Goal: Contribute content: Contribute content

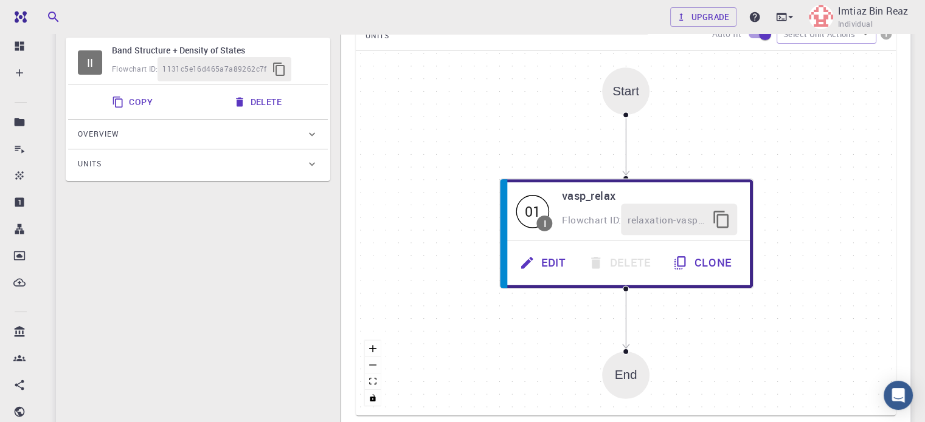
scroll to position [267, 0]
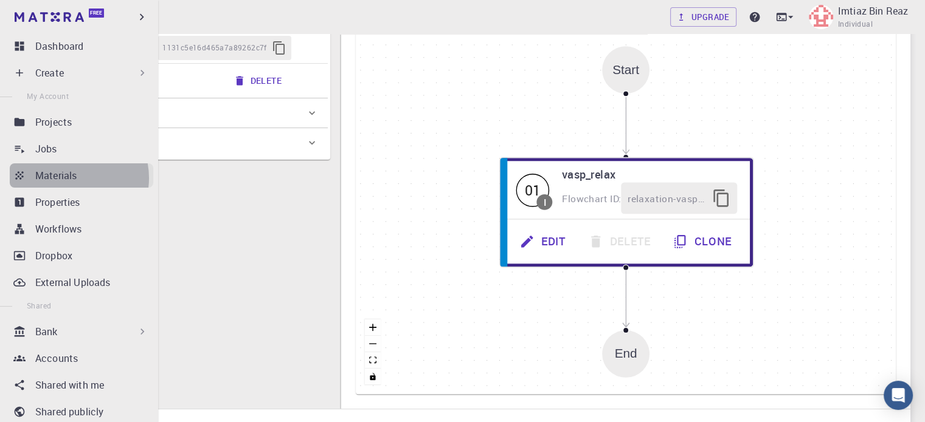
click at [69, 178] on p "Materials" at bounding box center [55, 175] width 41 height 15
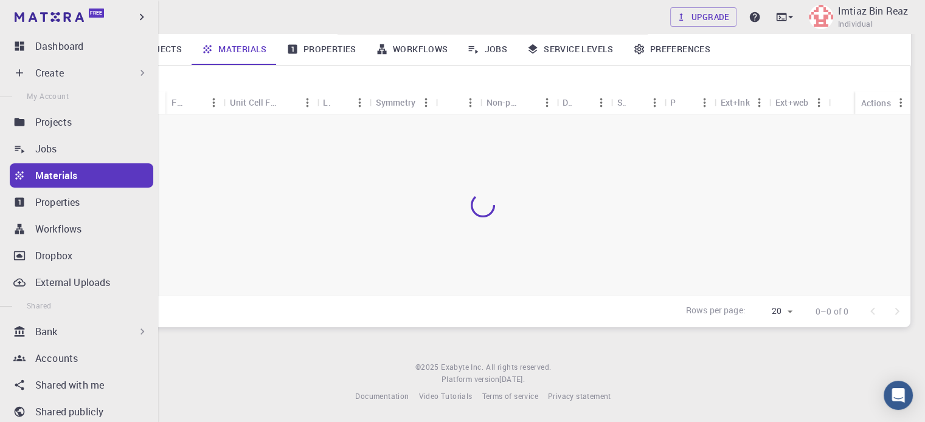
scroll to position [135, 0]
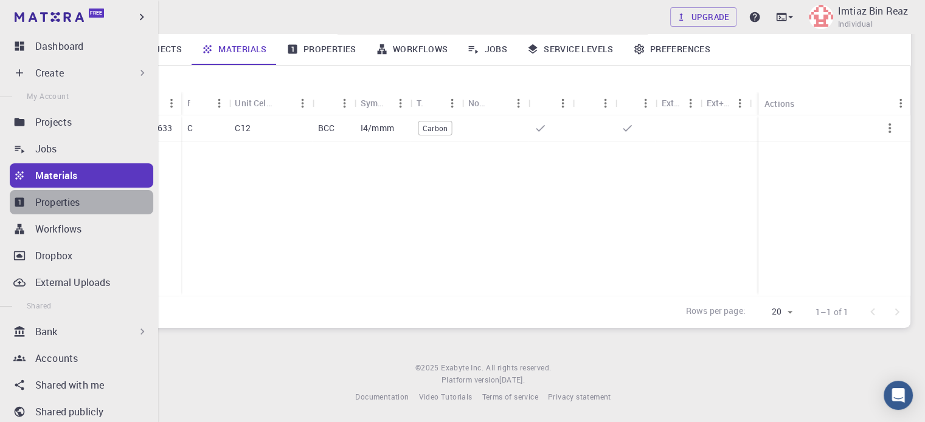
click at [91, 203] on div "Properties" at bounding box center [94, 202] width 118 height 15
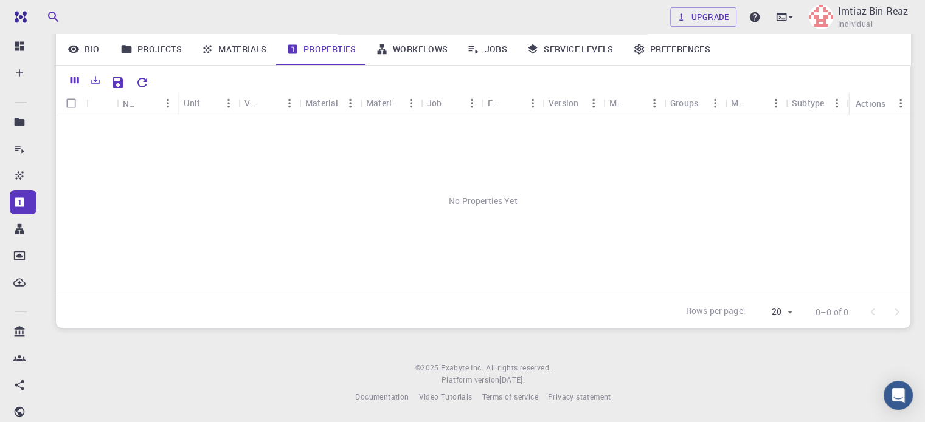
click at [230, 59] on link "Materials" at bounding box center [233, 49] width 85 height 32
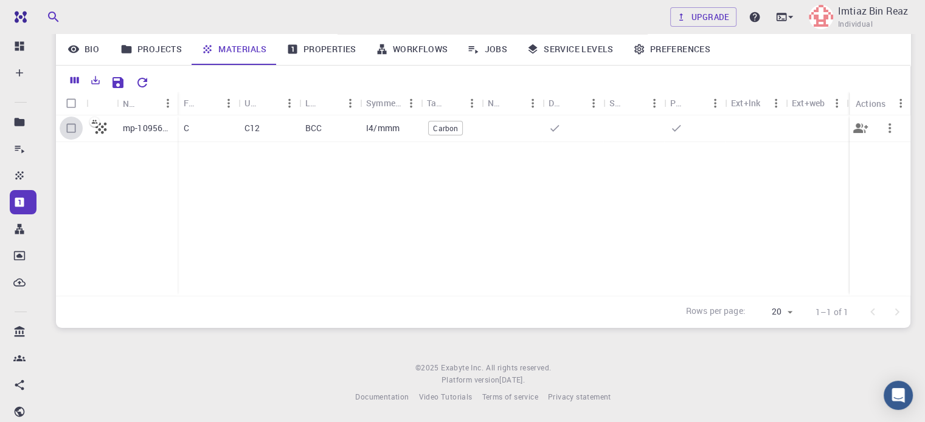
click at [72, 126] on input "Select row" at bounding box center [71, 128] width 23 height 23
checkbox input "true"
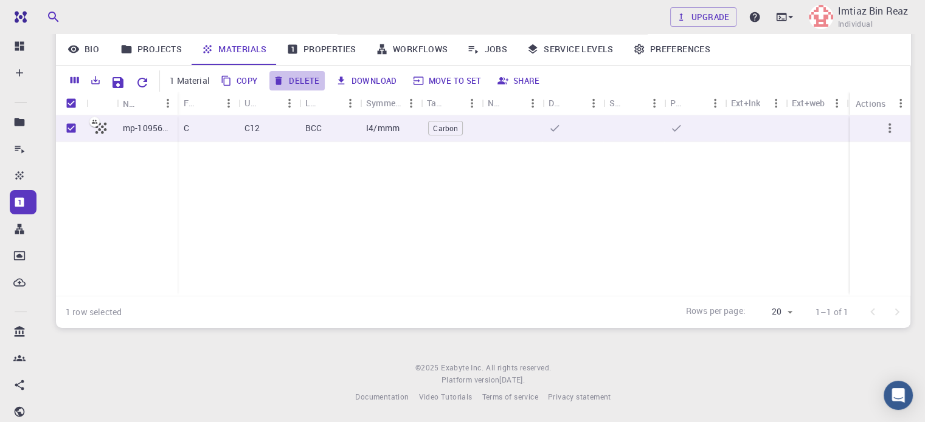
click at [298, 86] on button "Delete" at bounding box center [296, 80] width 55 height 19
checkbox input "false"
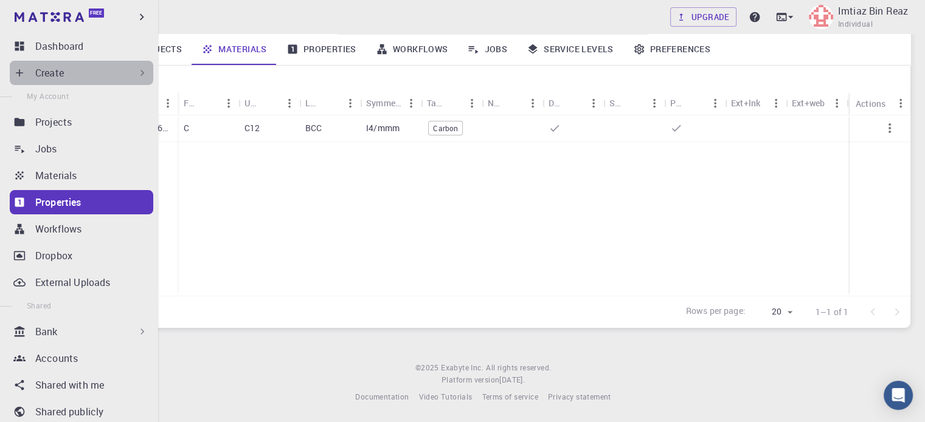
click at [136, 70] on icon at bounding box center [142, 73] width 12 height 12
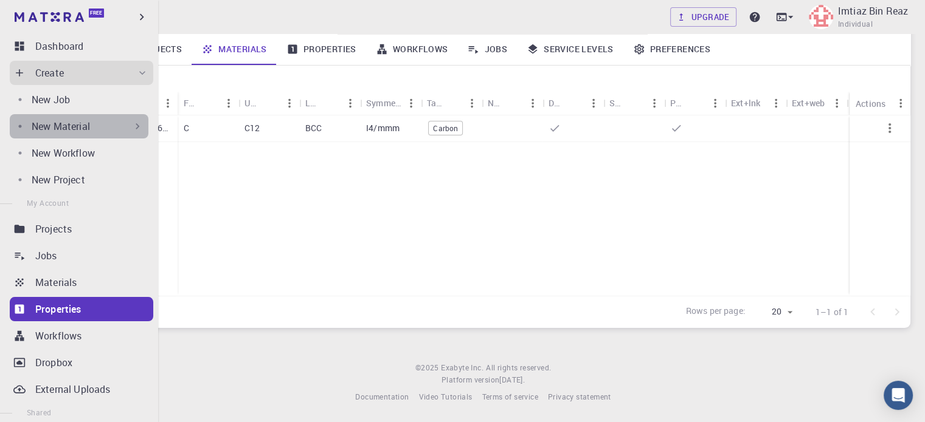
click at [133, 124] on icon at bounding box center [137, 126] width 12 height 12
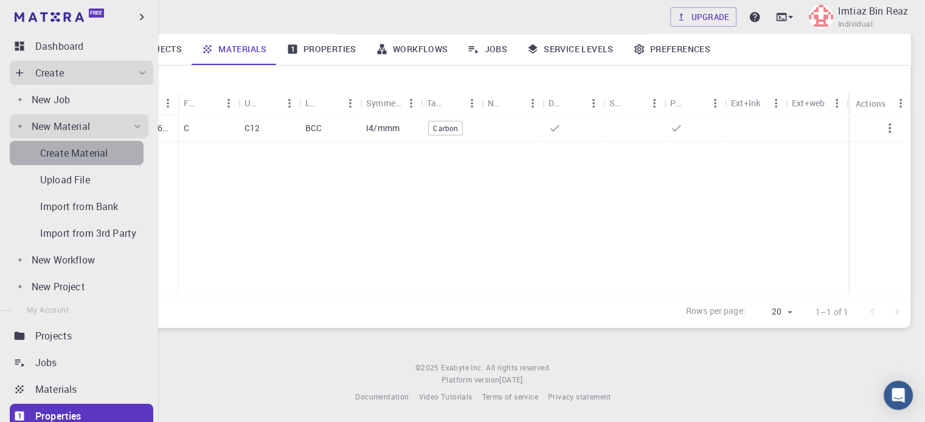
click at [92, 162] on link "Create Material" at bounding box center [77, 153] width 134 height 24
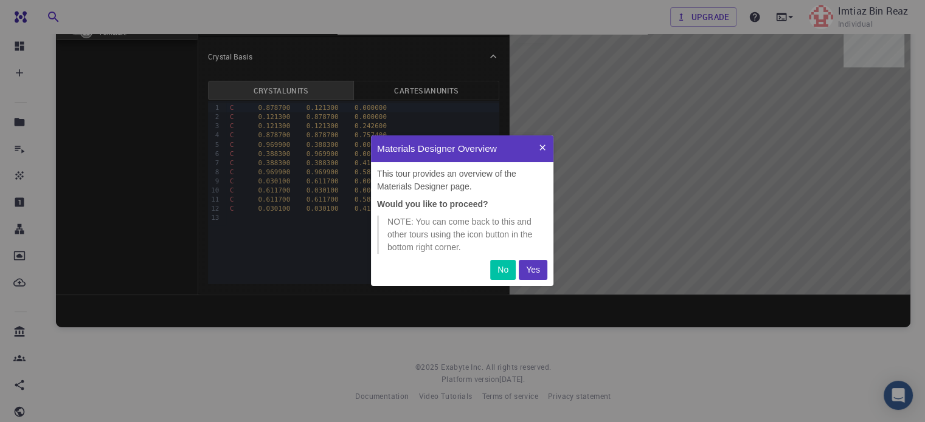
scroll to position [141, 173]
click at [529, 273] on p "Yes" at bounding box center [533, 270] width 14 height 13
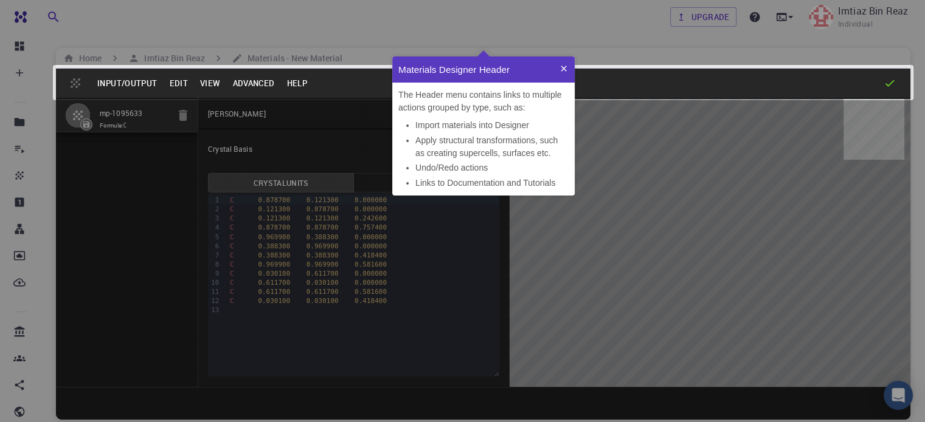
scroll to position [129, 173]
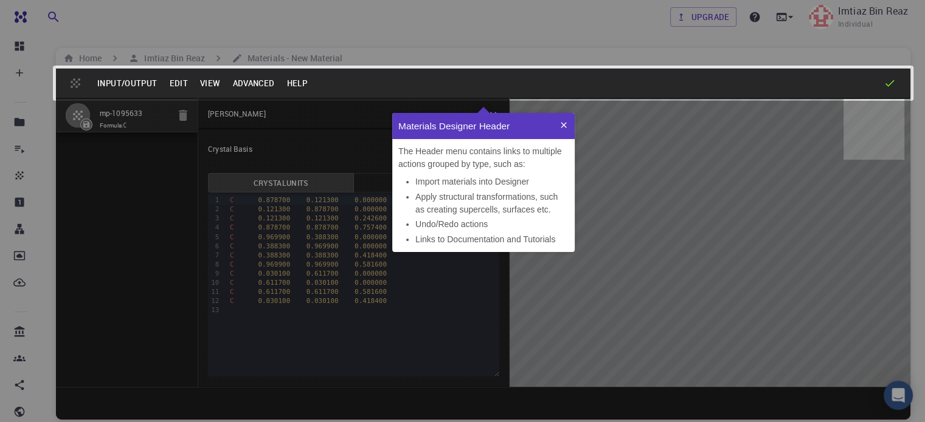
click at [565, 123] on icon at bounding box center [564, 125] width 10 height 10
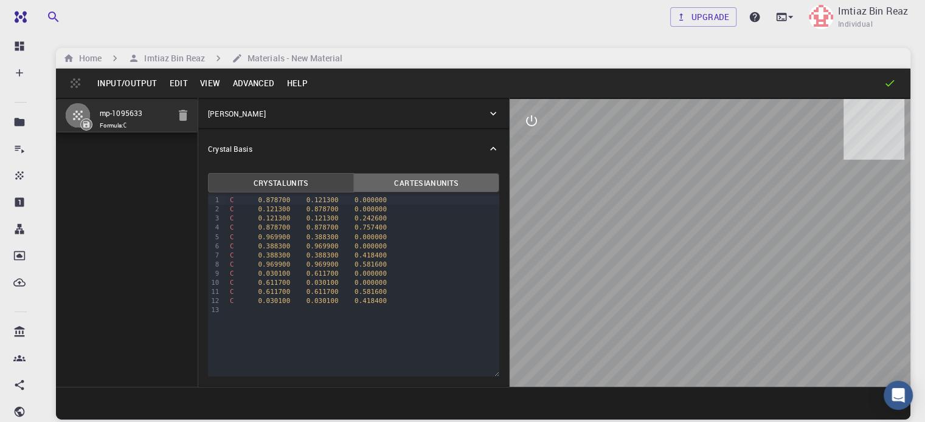
click at [390, 182] on button "Cartesian Units" at bounding box center [426, 182] width 146 height 19
click at [283, 177] on button "Crystal Units" at bounding box center [281, 182] width 146 height 19
click at [363, 181] on button "Cartesian Units" at bounding box center [426, 182] width 146 height 19
click at [263, 113] on div "[PERSON_NAME]" at bounding box center [347, 113] width 279 height 11
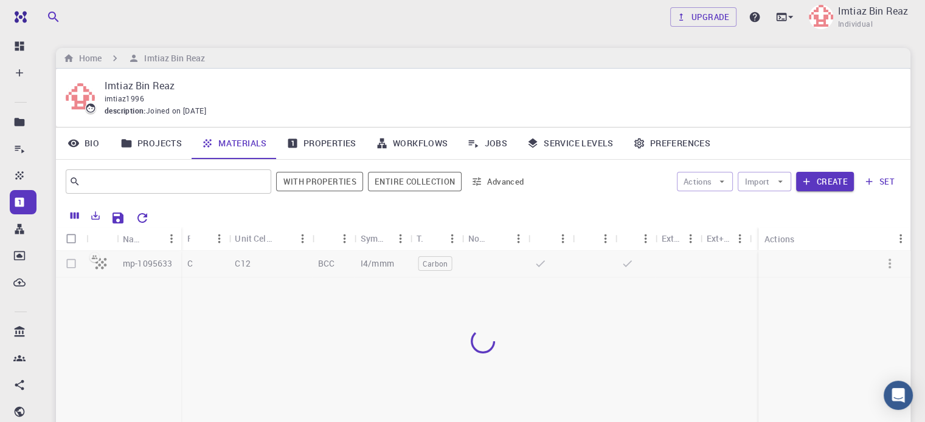
scroll to position [92, 0]
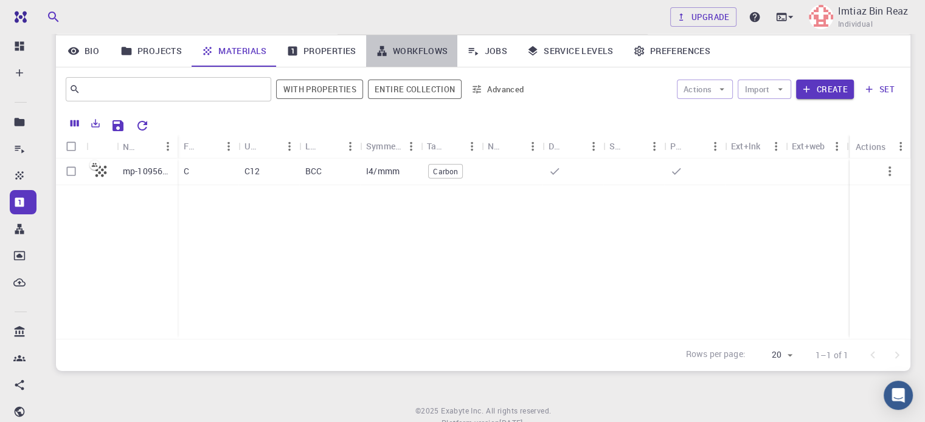
click at [415, 53] on link "Workflows" at bounding box center [412, 51] width 92 height 32
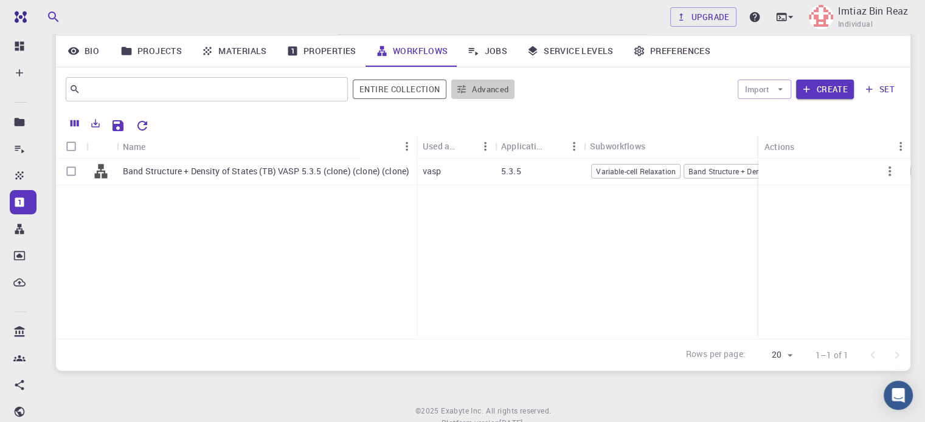
click at [471, 89] on button "Advanced" at bounding box center [482, 89] width 63 height 19
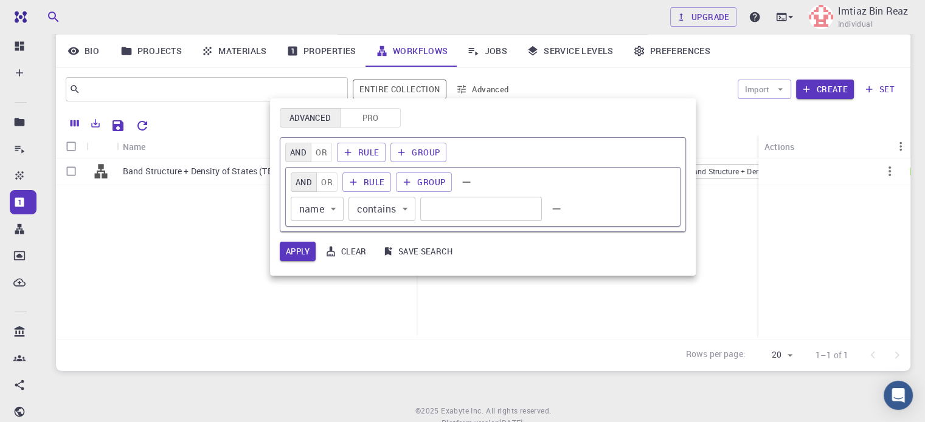
click at [471, 89] on div at bounding box center [462, 211] width 925 height 422
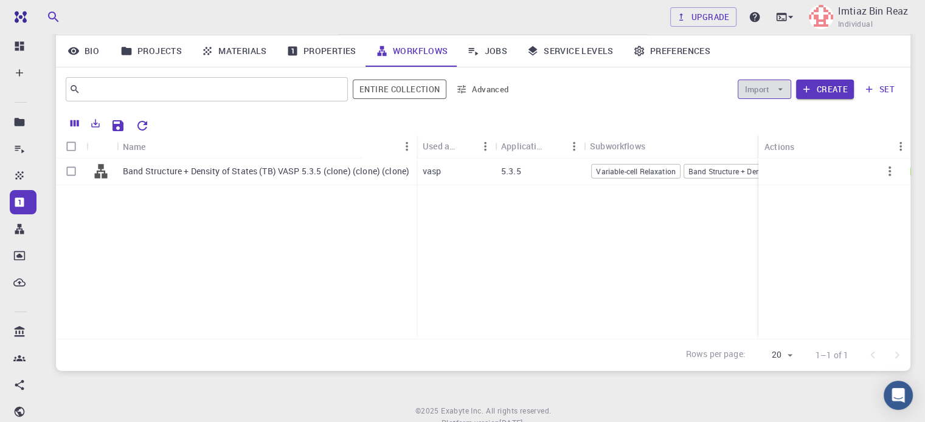
click at [775, 94] on icon "button" at bounding box center [779, 89] width 11 height 11
click at [771, 89] on button "Import" at bounding box center [763, 89] width 53 height 19
click at [781, 114] on span "Import From Bank" at bounding box center [801, 113] width 63 height 12
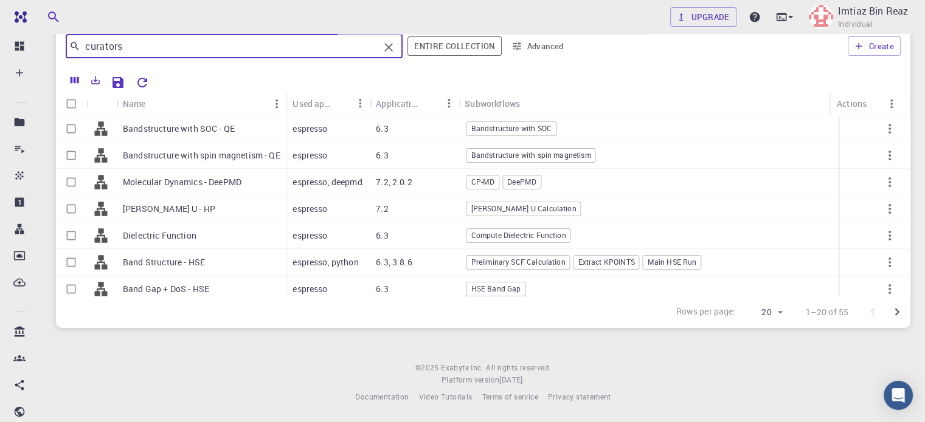
click at [368, 41] on input "curators" at bounding box center [229, 46] width 298 height 17
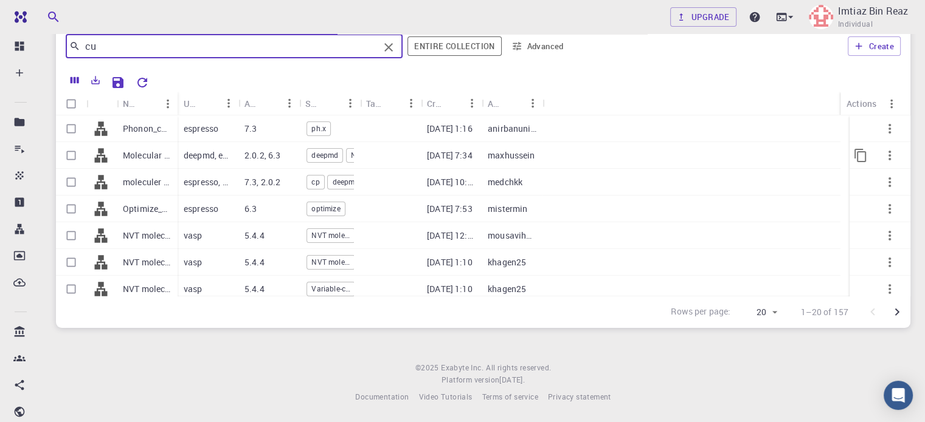
type input "cu"
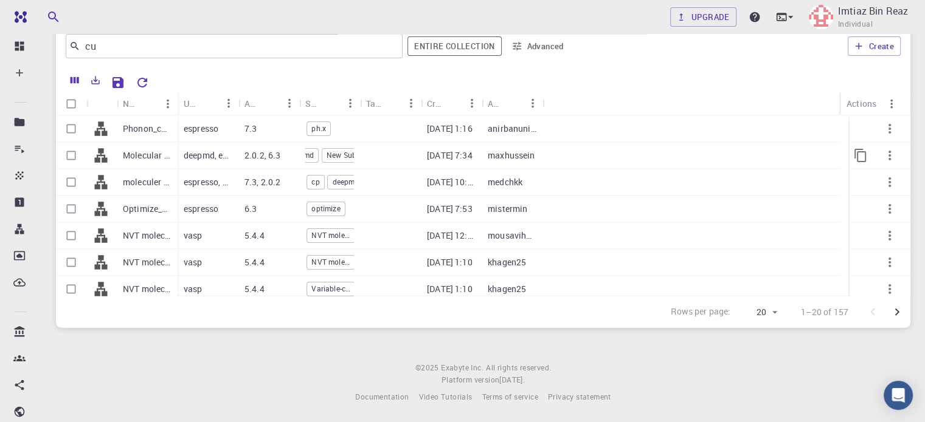
scroll to position [0, 42]
click at [159, 243] on div "NVT molecular dynamics (gamma only) (clone) (clone) (clone)" at bounding box center [147, 235] width 61 height 27
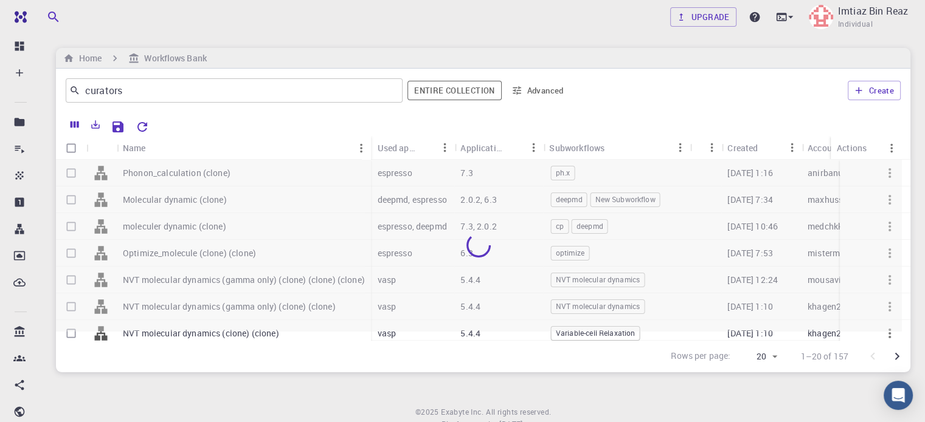
scroll to position [44, 0]
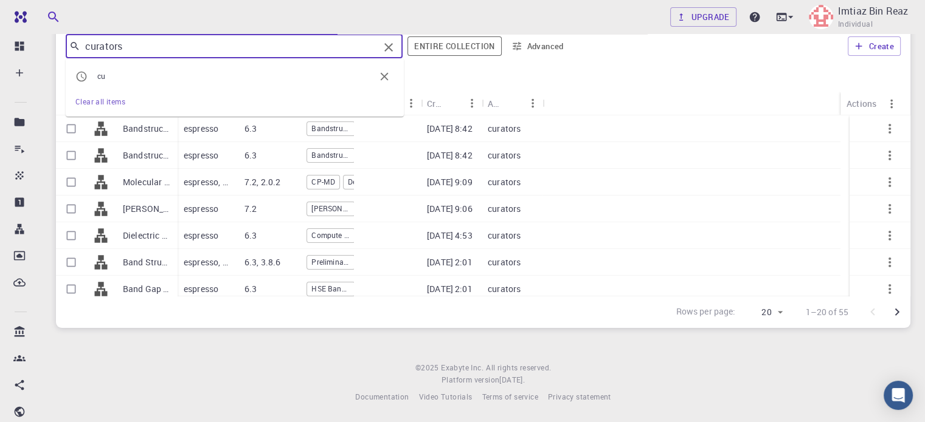
click at [316, 48] on input "curators" at bounding box center [229, 46] width 298 height 17
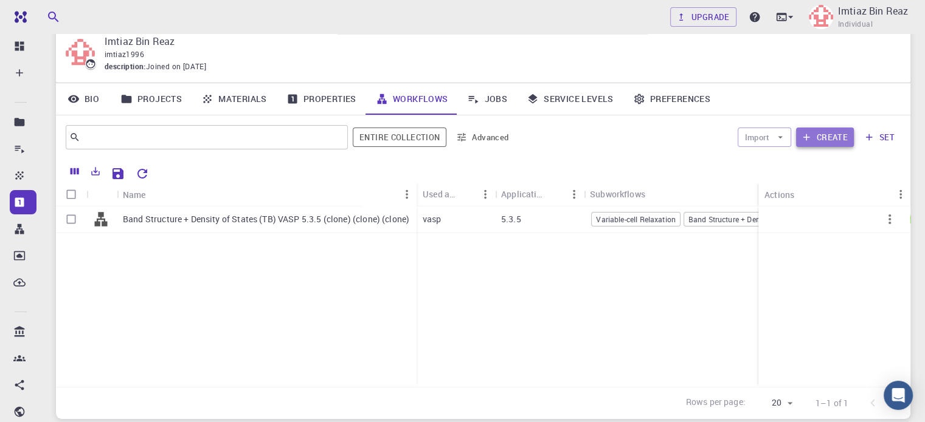
click at [830, 136] on button "Create" at bounding box center [825, 137] width 58 height 19
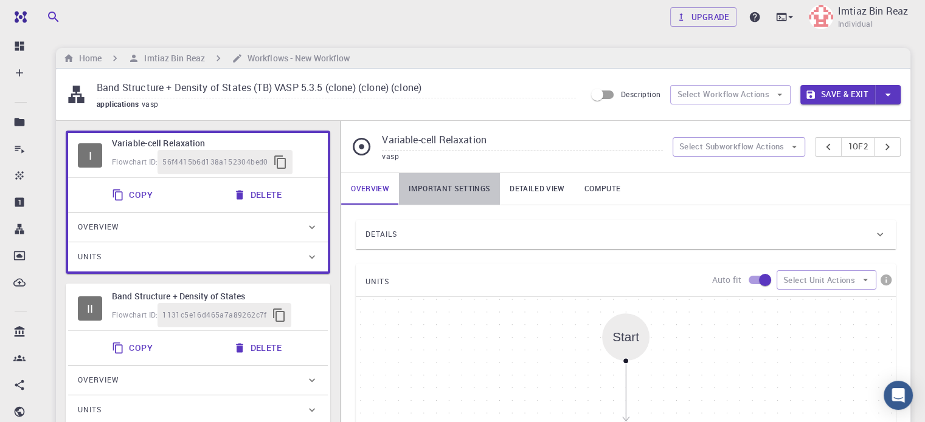
click at [446, 187] on link "Important settings" at bounding box center [449, 189] width 101 height 32
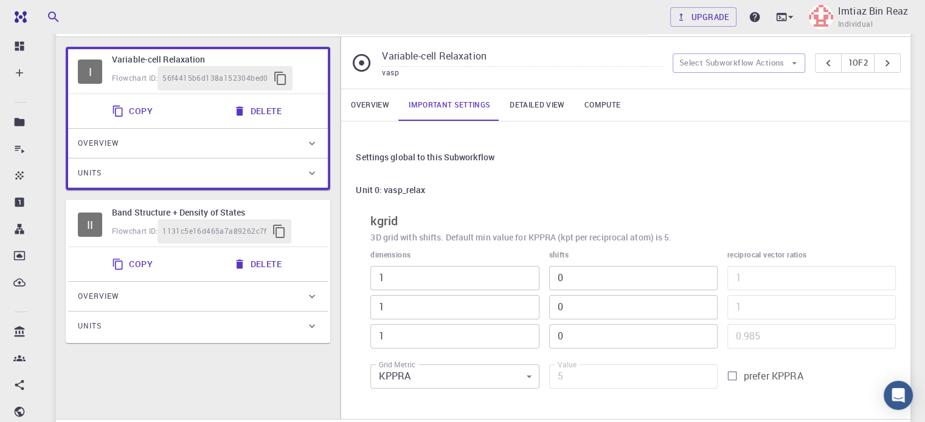
scroll to position [97, 0]
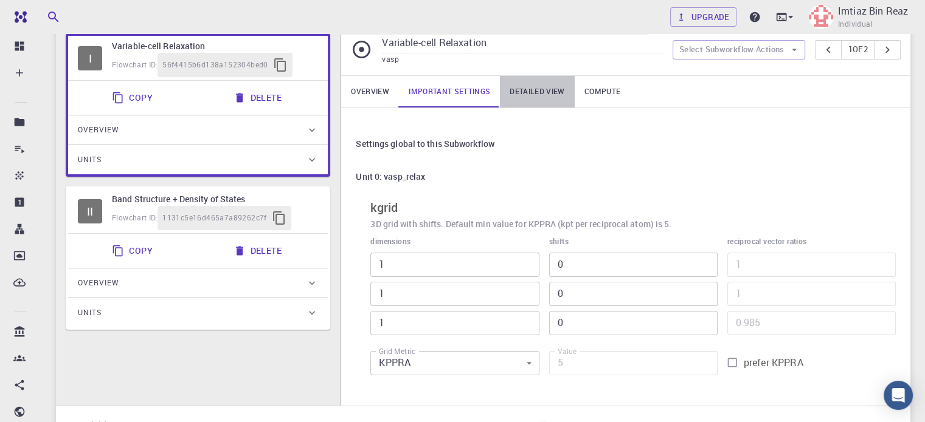
click at [550, 100] on link "Detailed view" at bounding box center [537, 92] width 74 height 32
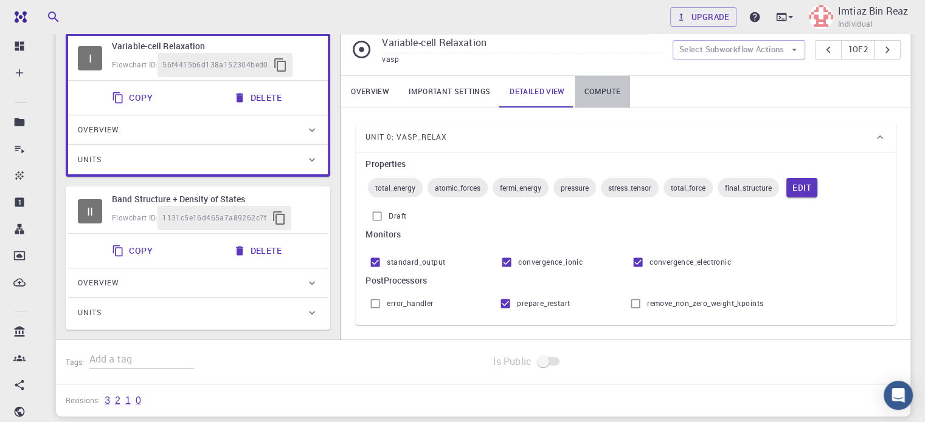
click at [587, 88] on link "Compute" at bounding box center [601, 92] width 55 height 32
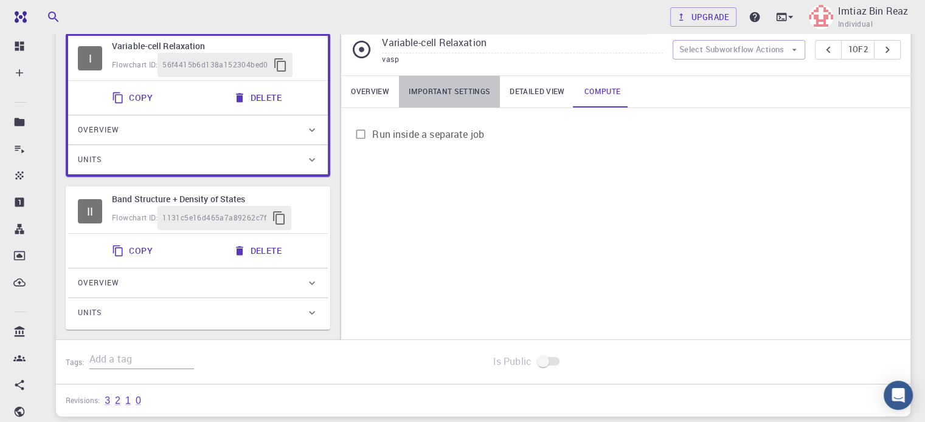
click at [423, 89] on link "Important settings" at bounding box center [449, 92] width 101 height 32
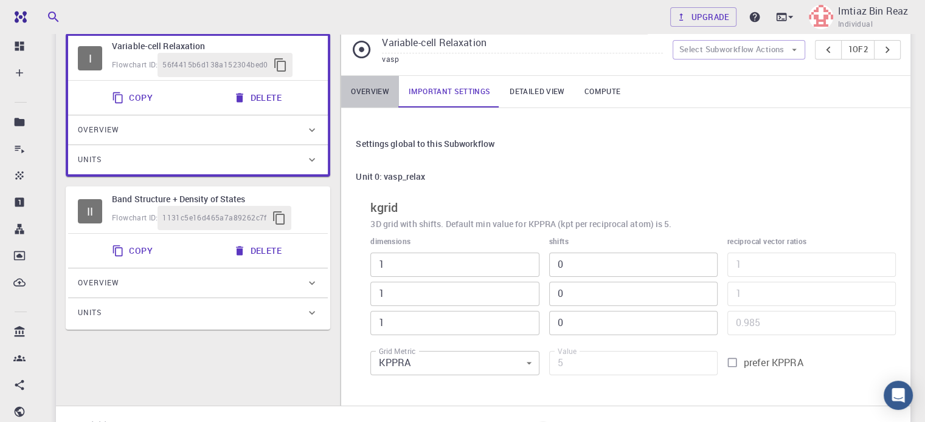
click at [382, 88] on link "Overview" at bounding box center [370, 92] width 58 height 32
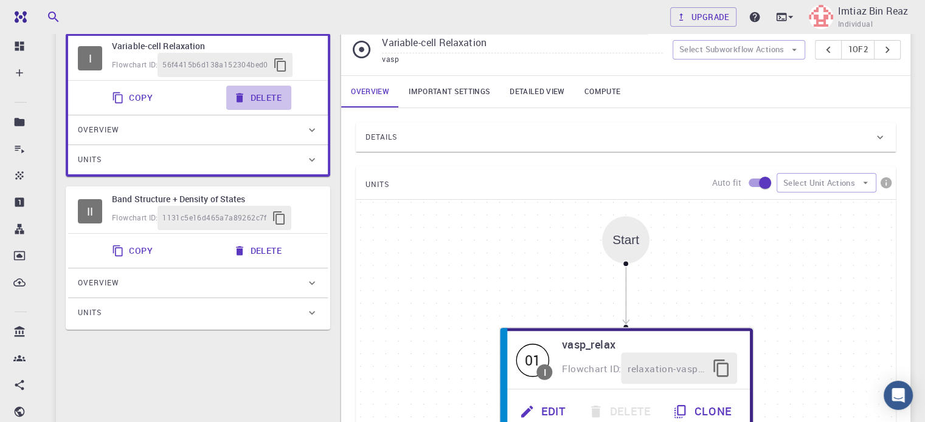
click at [273, 102] on button "Delete" at bounding box center [258, 98] width 65 height 24
type input "Band Structure + Density of States"
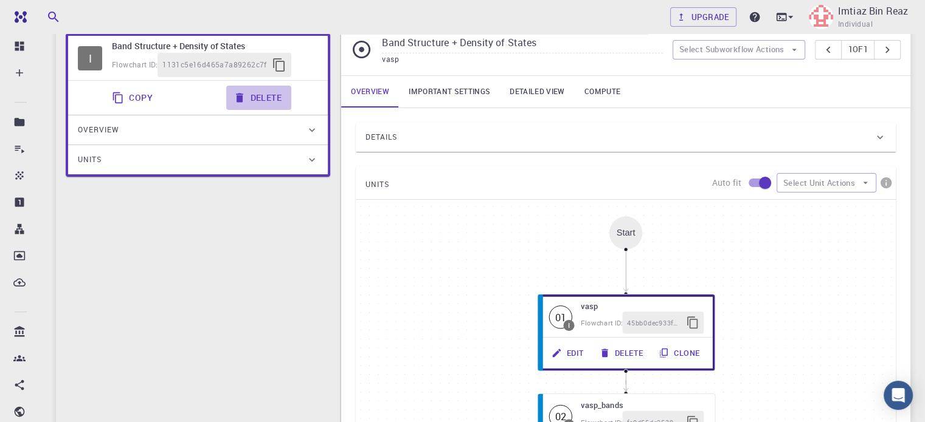
click at [273, 102] on button "Delete" at bounding box center [258, 98] width 65 height 24
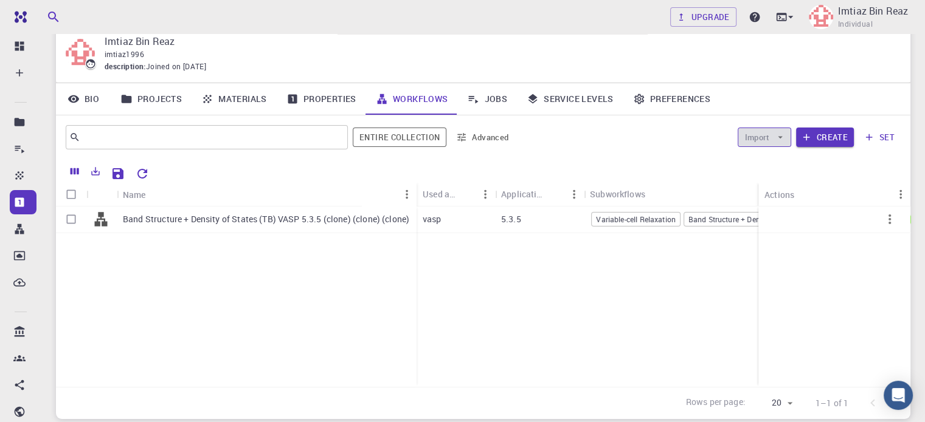
click at [770, 138] on button "Import" at bounding box center [763, 137] width 53 height 19
click at [781, 159] on span "Import From Bank" at bounding box center [801, 161] width 63 height 12
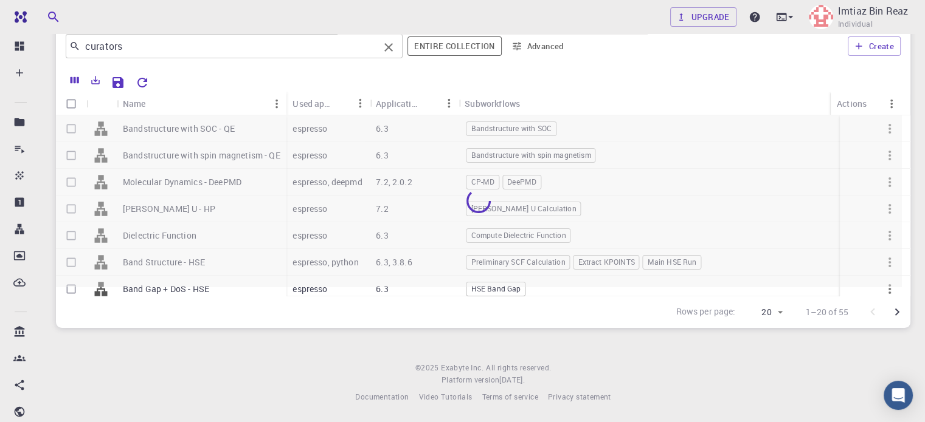
click at [244, 43] on input "curators" at bounding box center [229, 46] width 298 height 17
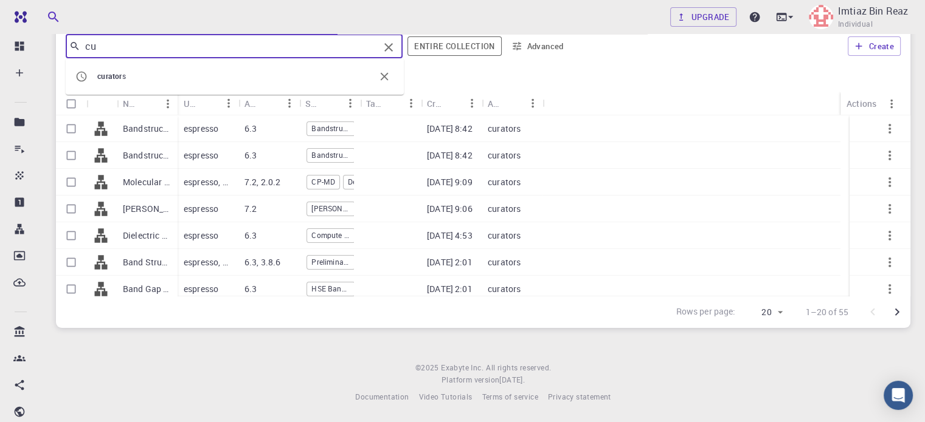
type input "c"
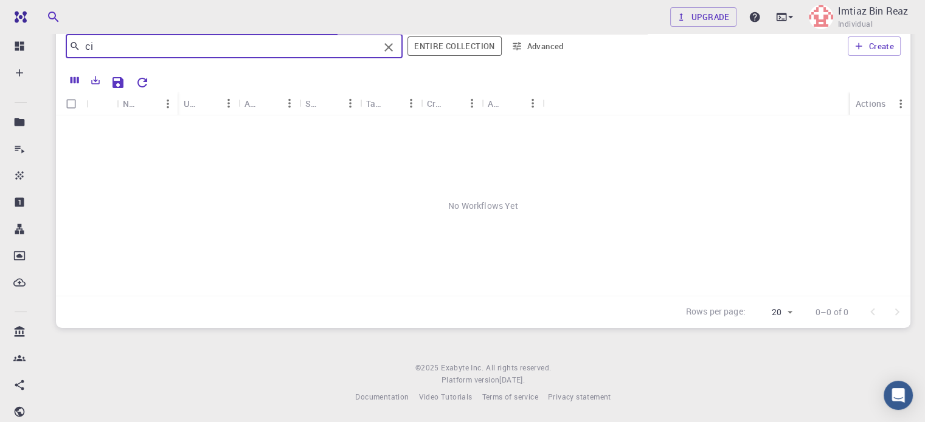
type input "c"
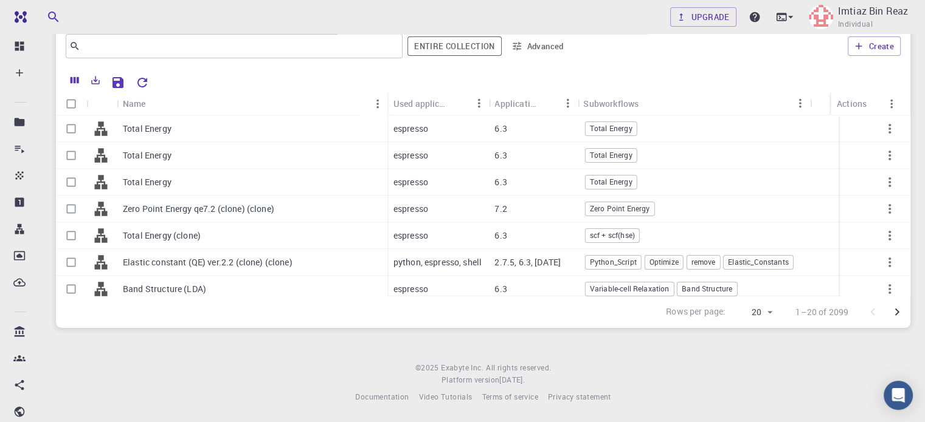
click at [651, 71] on div at bounding box center [527, 81] width 746 height 21
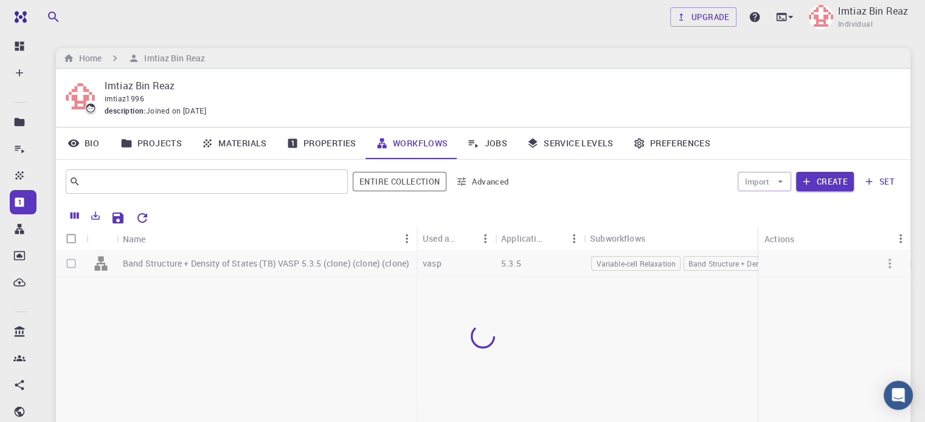
scroll to position [44, 0]
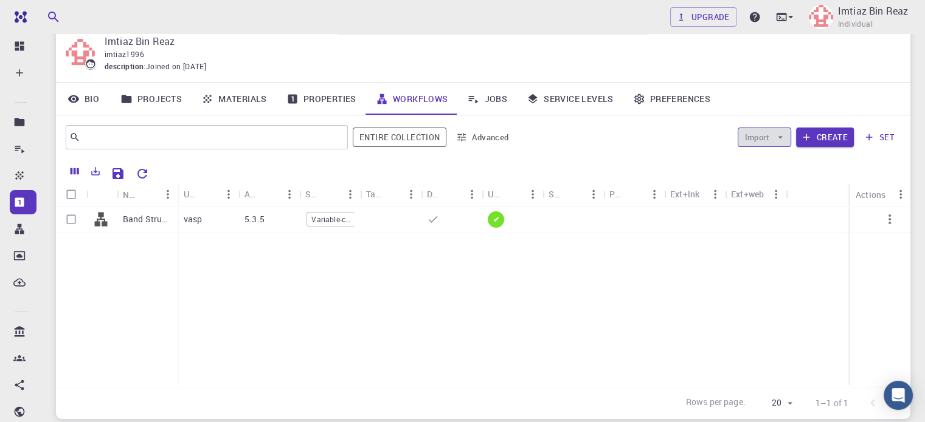
click at [784, 140] on icon "button" at bounding box center [779, 137] width 11 height 11
click at [781, 140] on icon "button" at bounding box center [779, 137] width 11 height 11
click at [776, 143] on button "Import" at bounding box center [763, 137] width 53 height 19
click at [776, 157] on span "Import From Bank" at bounding box center [801, 161] width 63 height 12
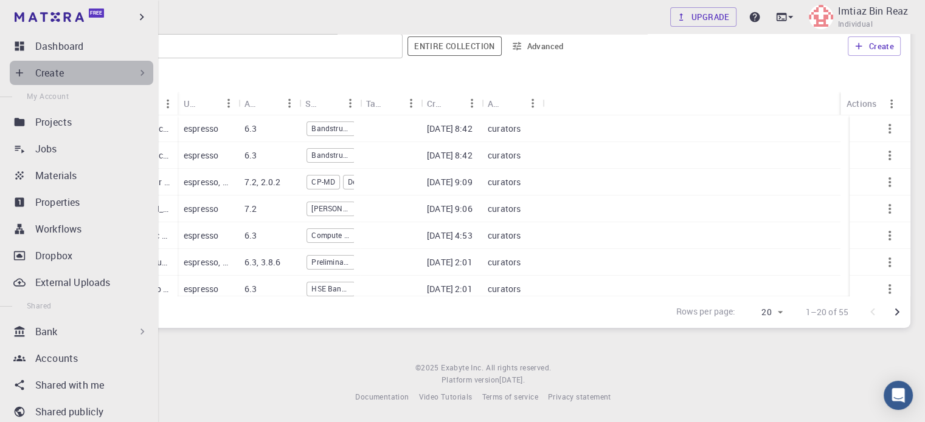
click at [139, 70] on icon at bounding box center [142, 73] width 12 height 12
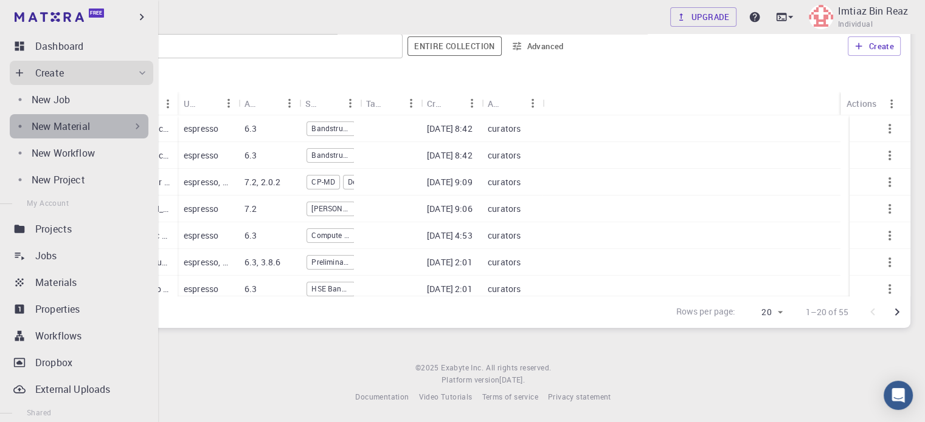
click at [93, 126] on div "New Material" at bounding box center [88, 126] width 112 height 15
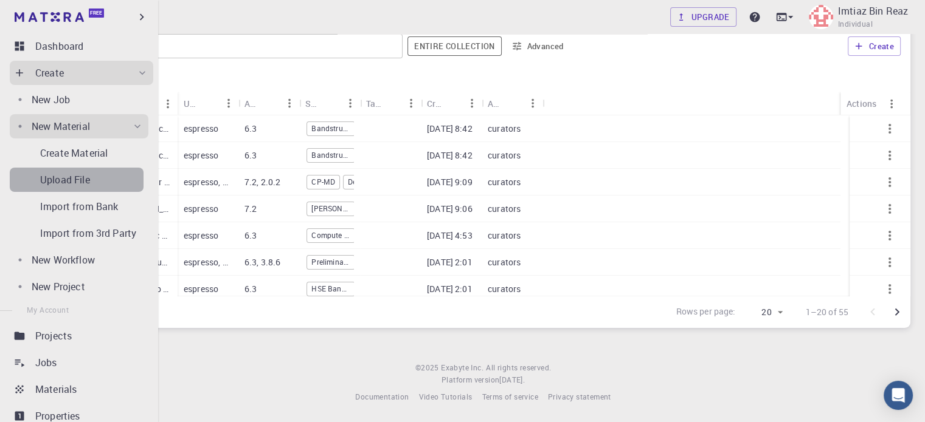
click at [97, 179] on div "Upload File" at bounding box center [91, 180] width 103 height 15
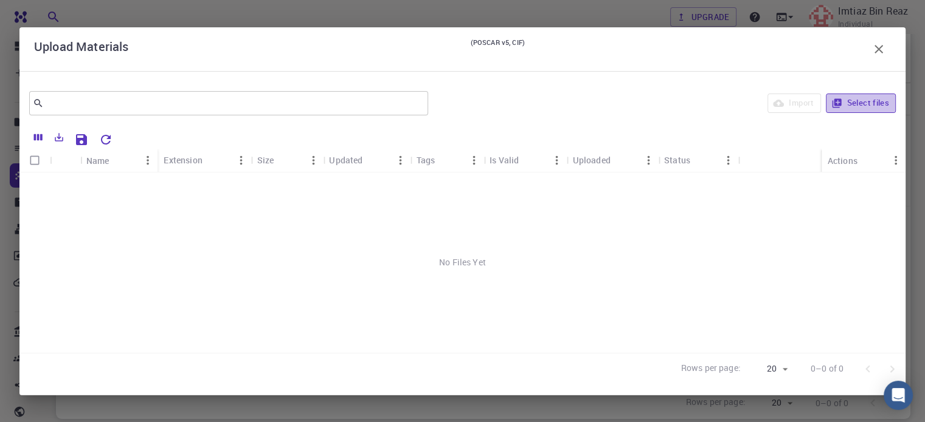
click at [852, 103] on button "Select files" at bounding box center [861, 103] width 70 height 19
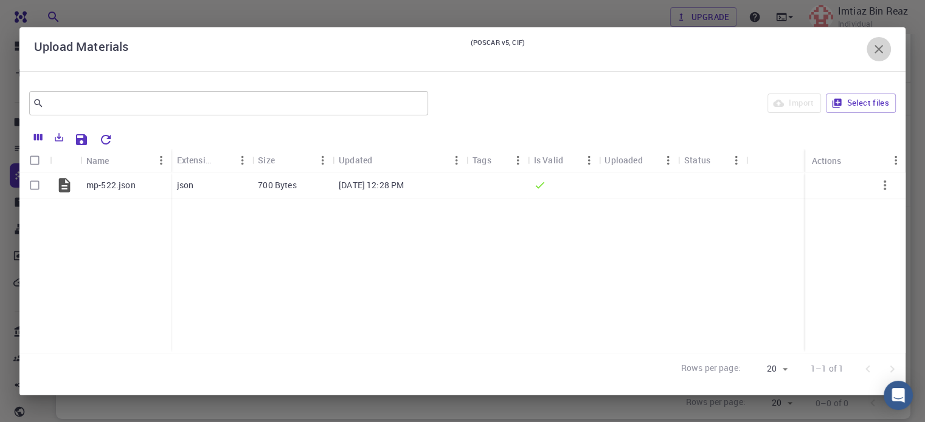
click at [875, 50] on icon "button" at bounding box center [878, 49] width 9 height 9
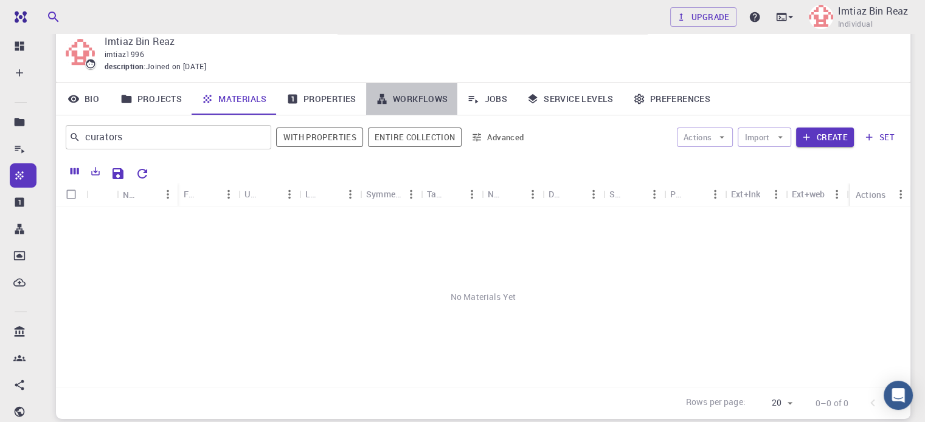
click at [415, 103] on link "Workflows" at bounding box center [412, 99] width 92 height 32
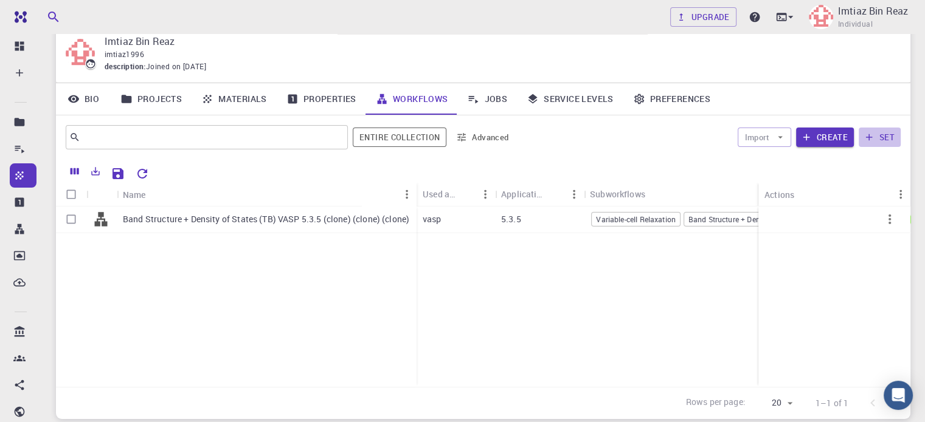
click at [869, 140] on icon "button" at bounding box center [868, 137] width 11 height 11
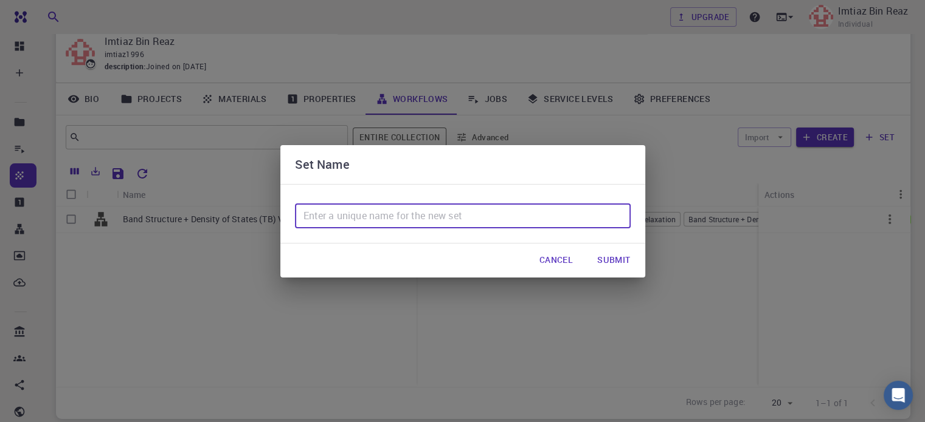
click at [588, 213] on input "text" at bounding box center [463, 216] width 336 height 24
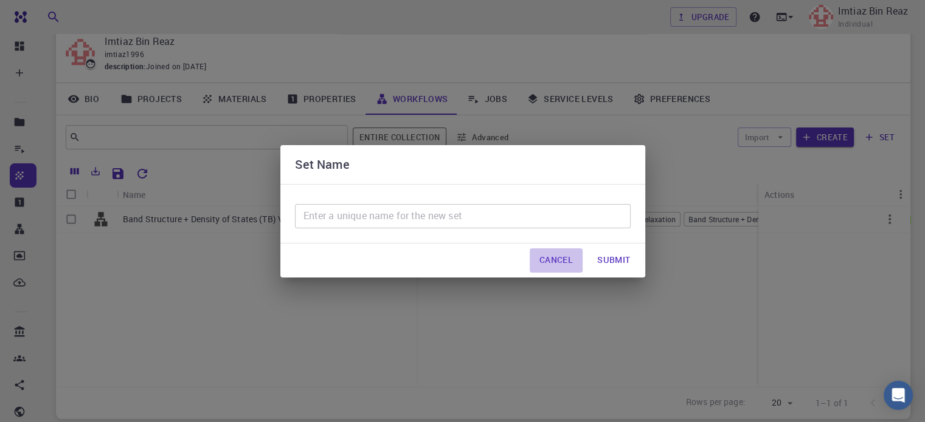
click at [554, 263] on button "Cancel" at bounding box center [555, 261] width 53 height 24
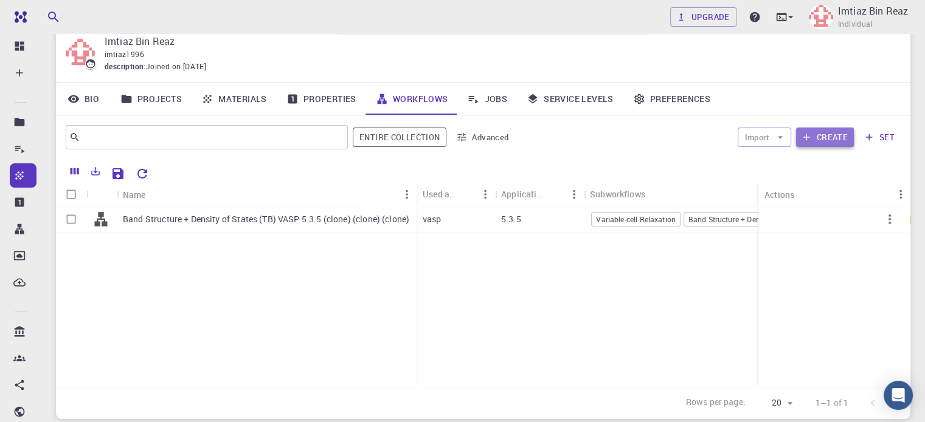
click at [817, 139] on button "Create" at bounding box center [825, 137] width 58 height 19
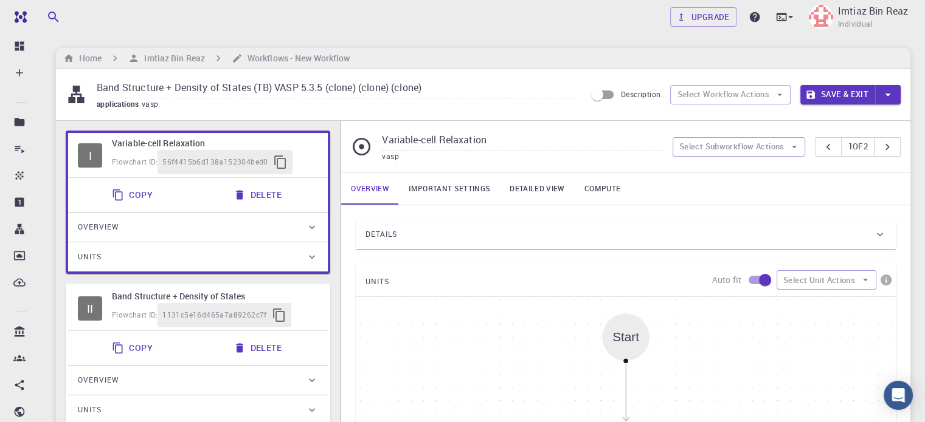
click at [163, 106] on span "vasp" at bounding box center [153, 104] width 22 height 10
click at [263, 194] on button "Delete" at bounding box center [258, 195] width 65 height 24
type input "Band Structure + Density of States"
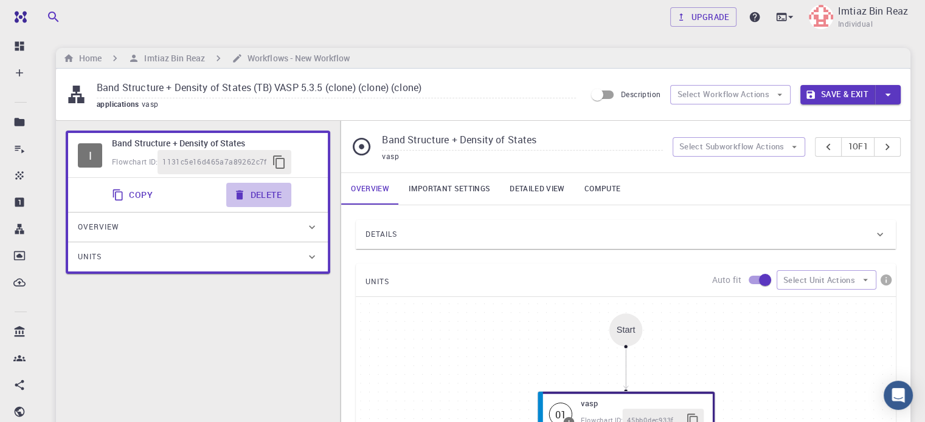
click at [263, 194] on button "Delete" at bounding box center [258, 195] width 65 height 24
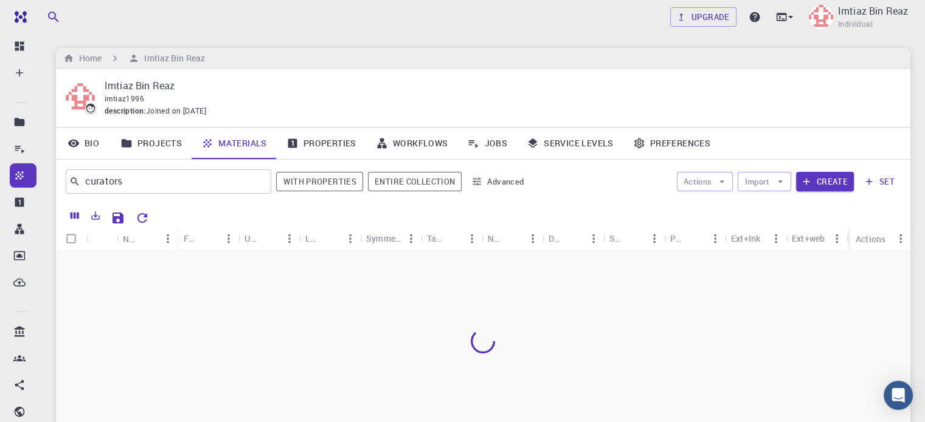
scroll to position [44, 0]
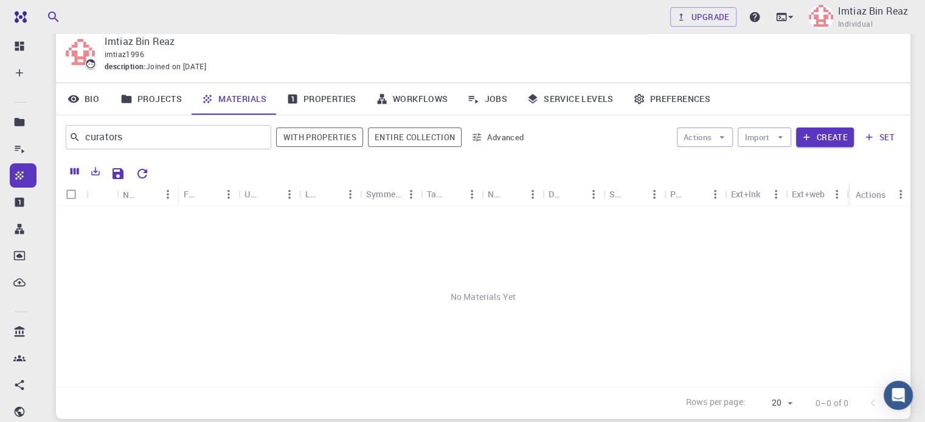
click at [409, 102] on link "Workflows" at bounding box center [412, 99] width 92 height 32
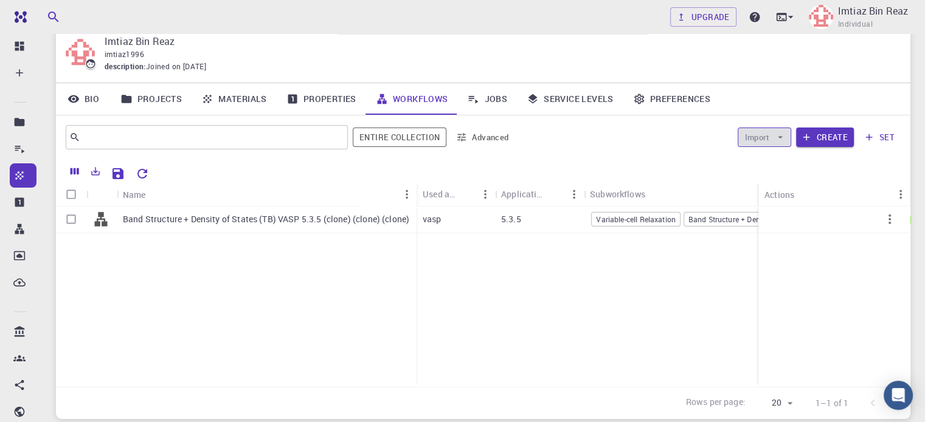
click at [762, 143] on button "Import" at bounding box center [763, 137] width 53 height 19
click at [775, 160] on span "Import From Bank" at bounding box center [801, 161] width 63 height 12
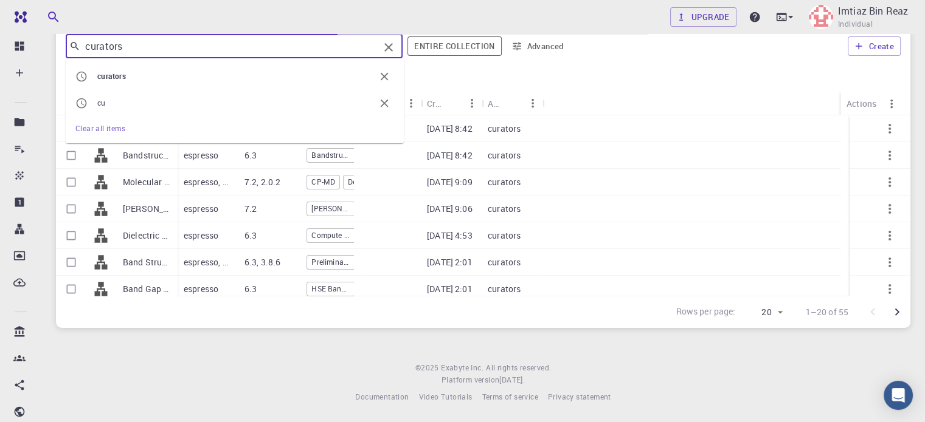
click at [230, 42] on input "curators" at bounding box center [229, 46] width 298 height 17
type input "c"
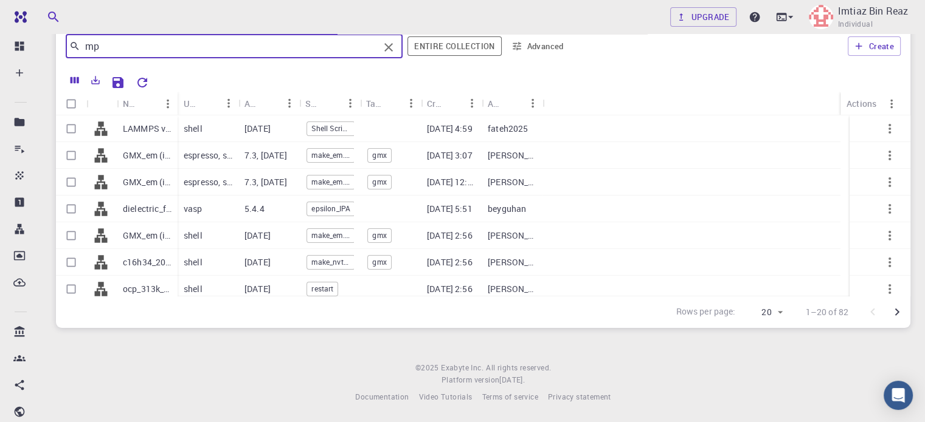
type input "m"
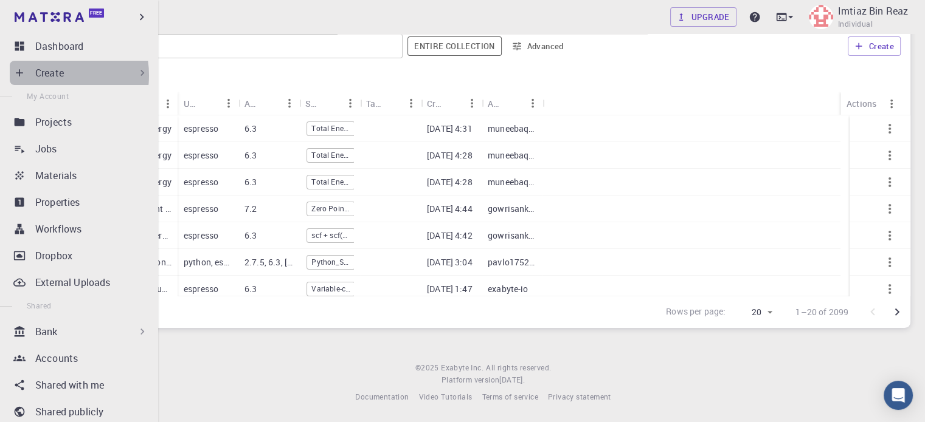
click at [47, 75] on p "Create" at bounding box center [49, 73] width 29 height 15
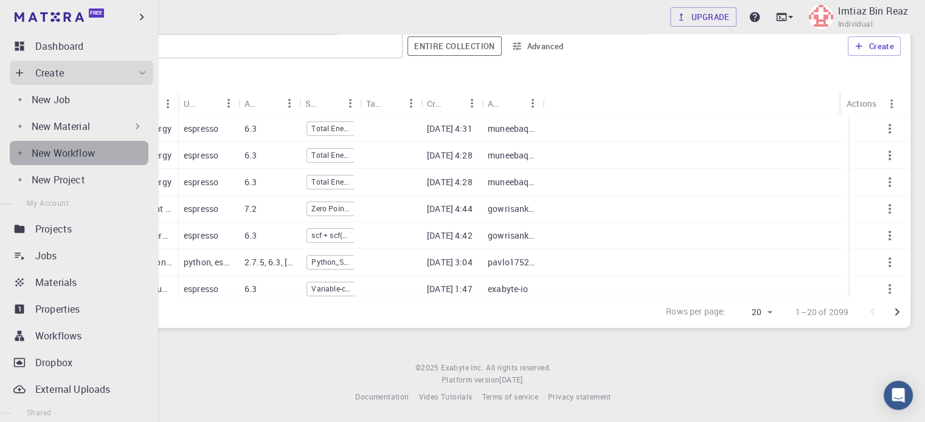
click at [92, 151] on p "New Workflow" at bounding box center [63, 153] width 63 height 15
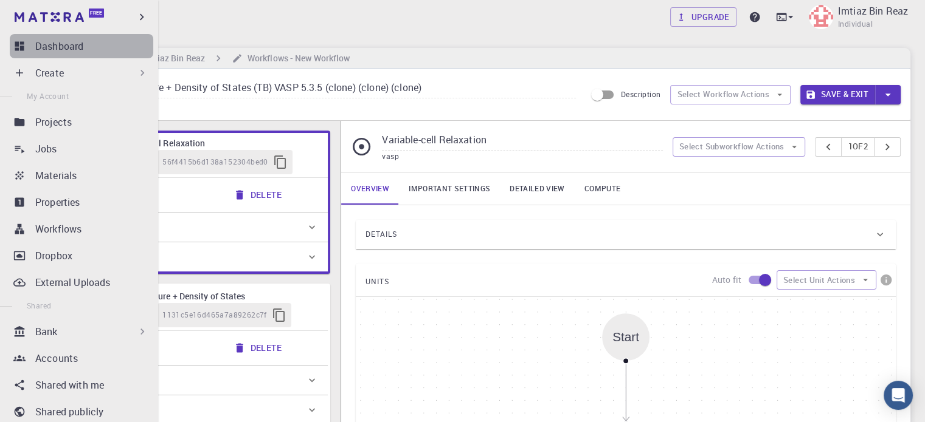
click at [102, 51] on div "Dashboard" at bounding box center [94, 46] width 118 height 15
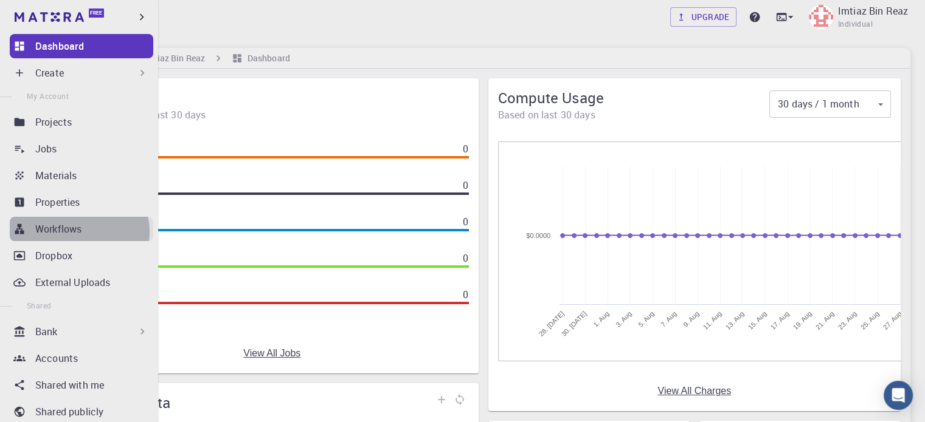
click at [78, 232] on p "Workflows" at bounding box center [58, 229] width 46 height 15
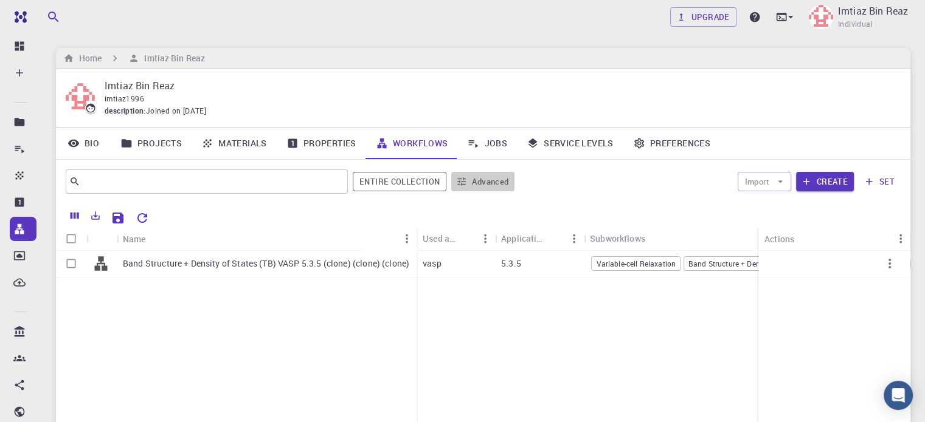
click at [483, 182] on button "Advanced" at bounding box center [482, 181] width 63 height 19
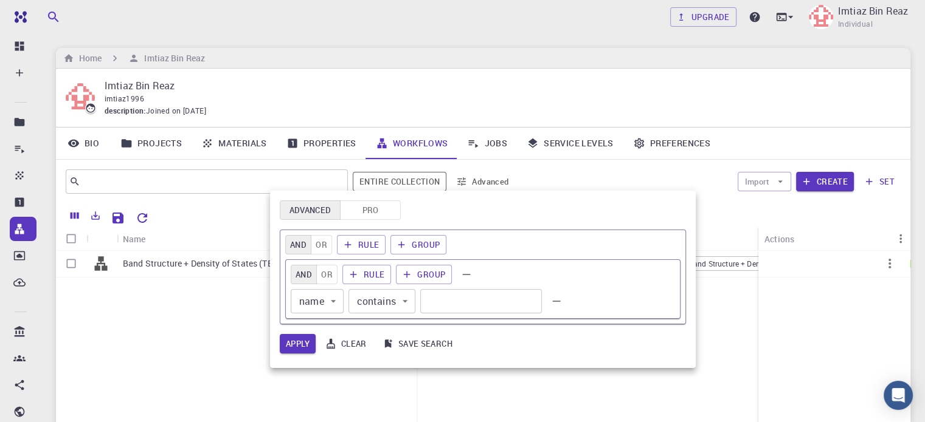
click at [483, 182] on div at bounding box center [462, 211] width 925 height 422
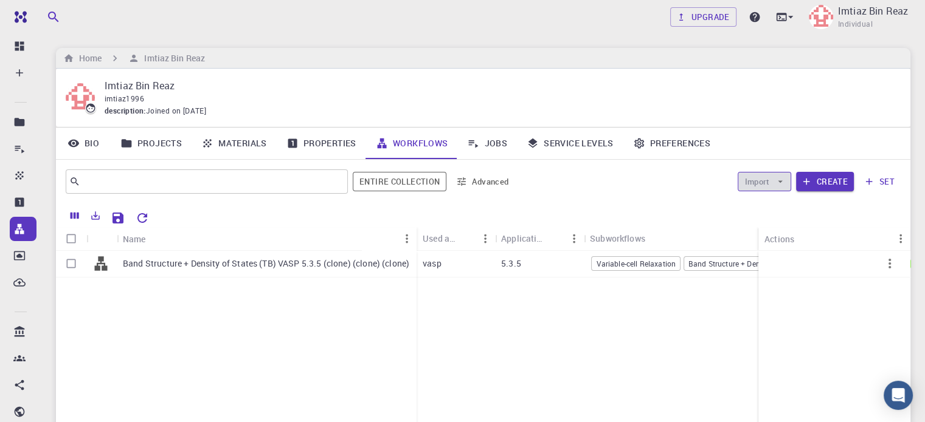
click at [768, 182] on button "Import" at bounding box center [763, 181] width 53 height 19
click at [870, 179] on icon "button" at bounding box center [868, 181] width 11 height 11
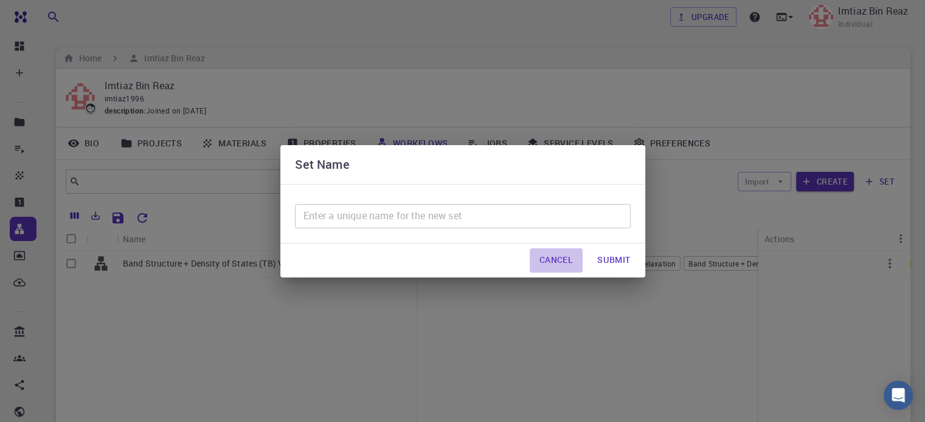
click at [565, 260] on button "Cancel" at bounding box center [555, 261] width 53 height 24
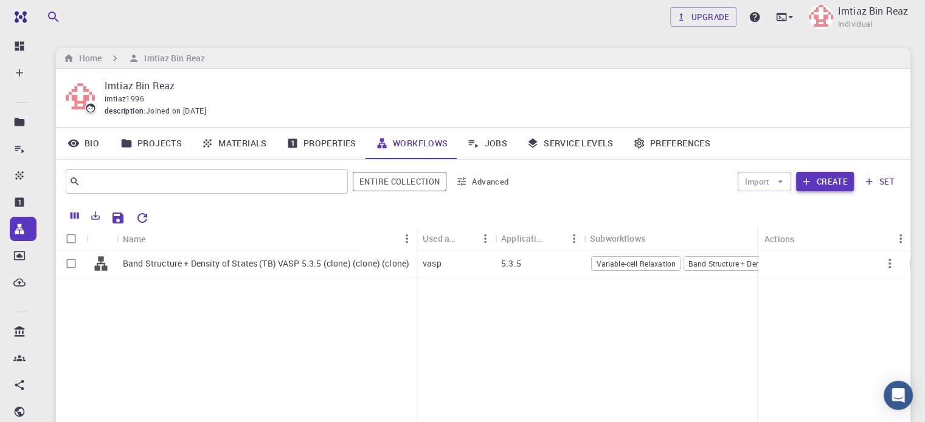
click at [830, 182] on button "Create" at bounding box center [825, 181] width 58 height 19
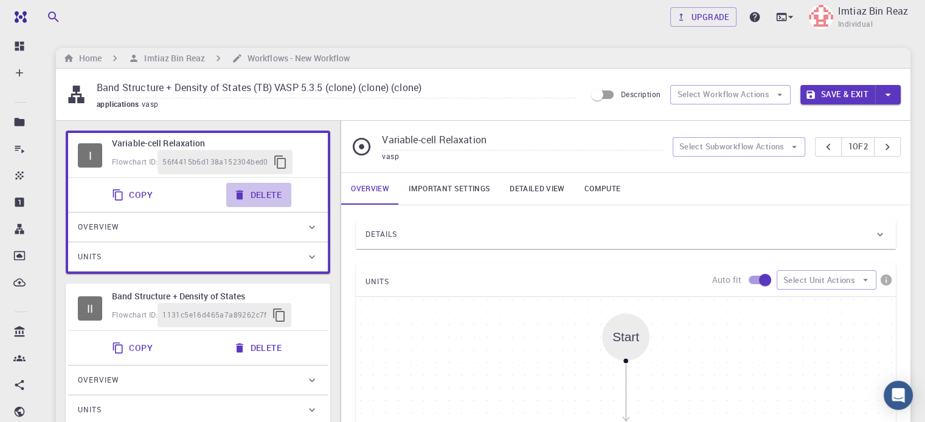
click at [262, 192] on button "Delete" at bounding box center [258, 195] width 65 height 24
type input "Band Structure + Density of States"
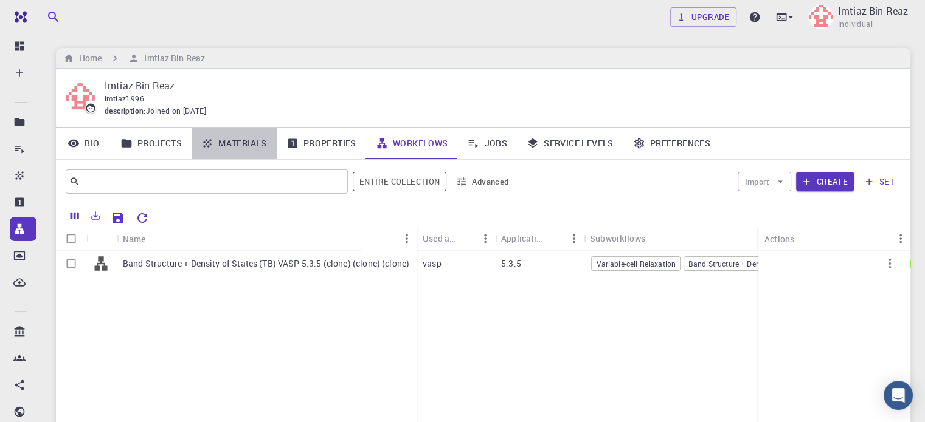
click at [258, 145] on link "Materials" at bounding box center [233, 144] width 85 height 32
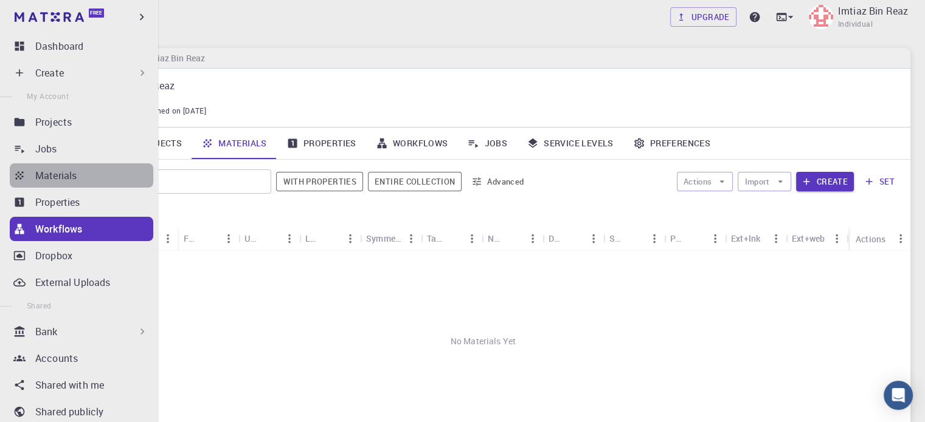
click at [82, 180] on div "Materials" at bounding box center [94, 175] width 118 height 15
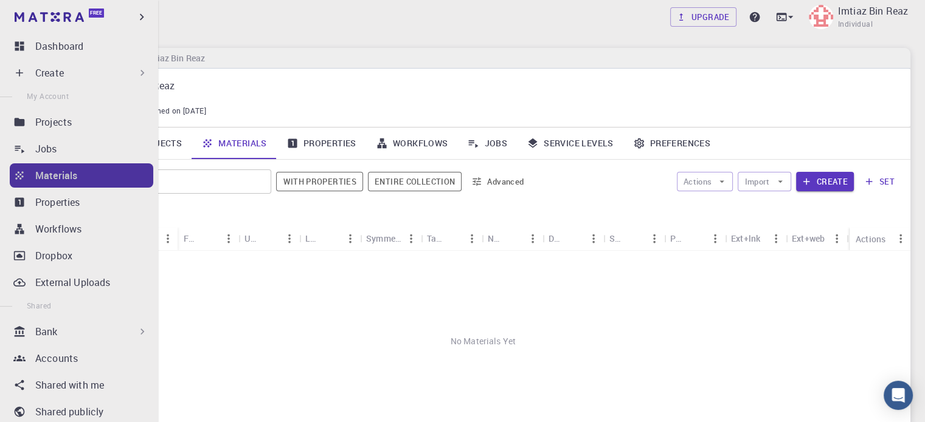
click at [82, 180] on div "Materials" at bounding box center [94, 175] width 118 height 15
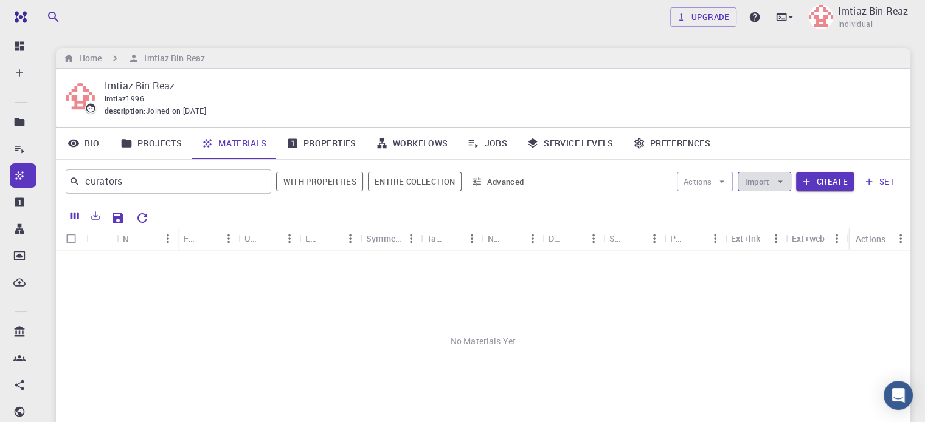
click at [777, 184] on icon "button" at bounding box center [779, 181] width 11 height 11
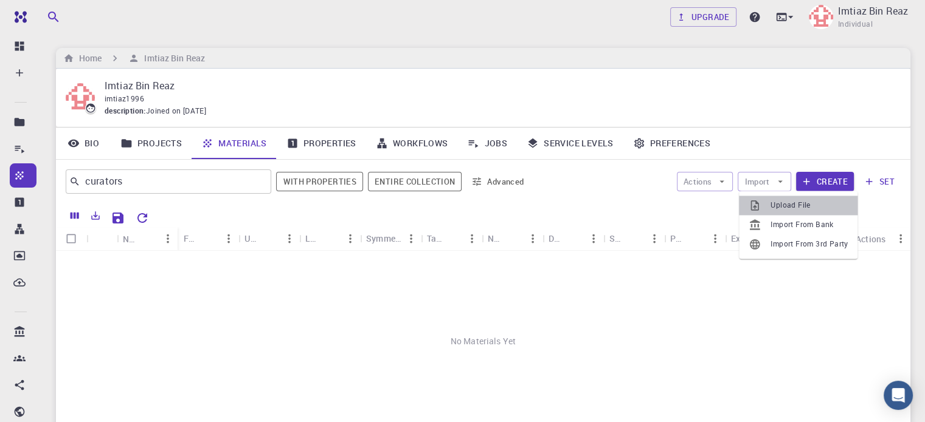
click at [787, 206] on span "Upload File" at bounding box center [808, 205] width 77 height 12
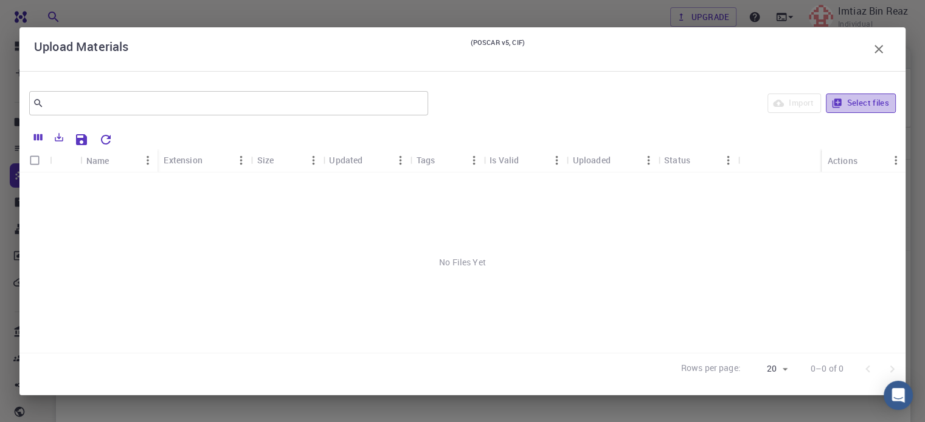
click at [847, 101] on button "Select files" at bounding box center [861, 103] width 70 height 19
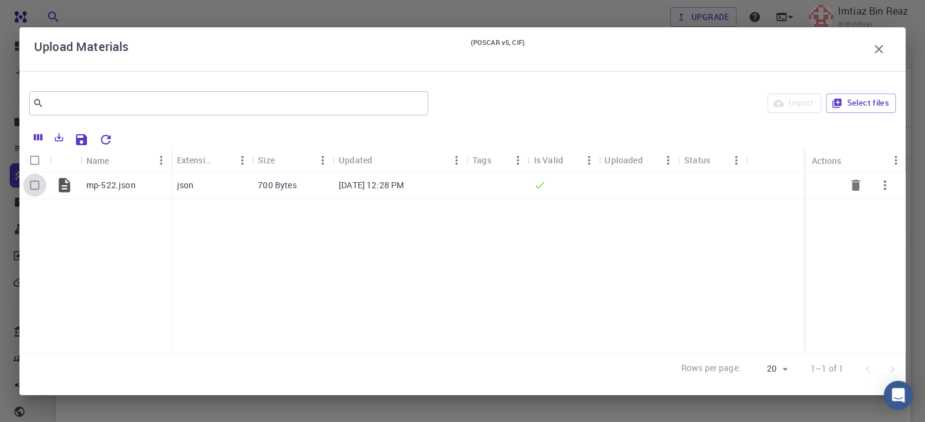
click at [33, 187] on input "Select row" at bounding box center [34, 185] width 23 height 23
checkbox input "true"
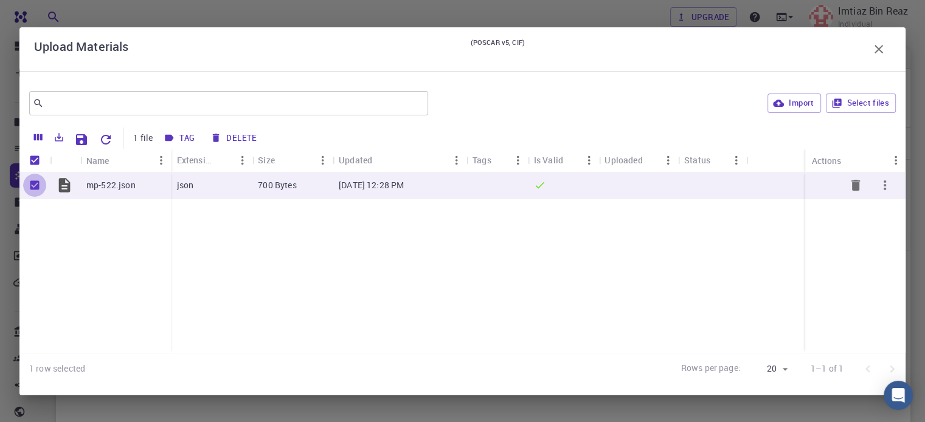
click at [32, 187] on input "Unselect row" at bounding box center [34, 185] width 23 height 23
checkbox input "false"
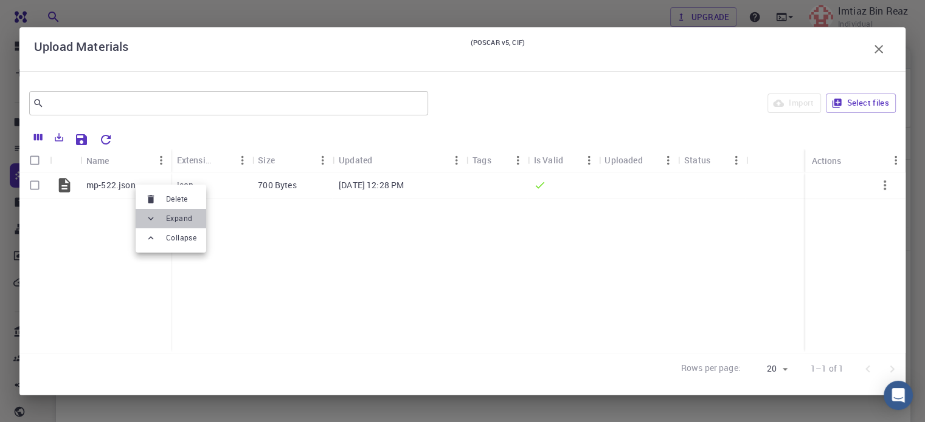
click at [153, 219] on icon at bounding box center [150, 218] width 11 height 11
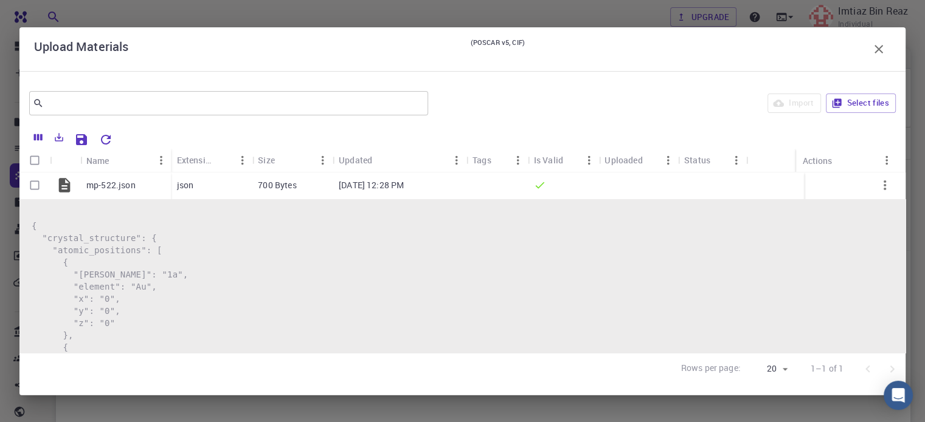
click at [175, 269] on pre "{ "crystal_structure": { "atomic_positions": [ { "[PERSON_NAME]": "1a", "elemen…" at bounding box center [462, 427] width 861 height 414
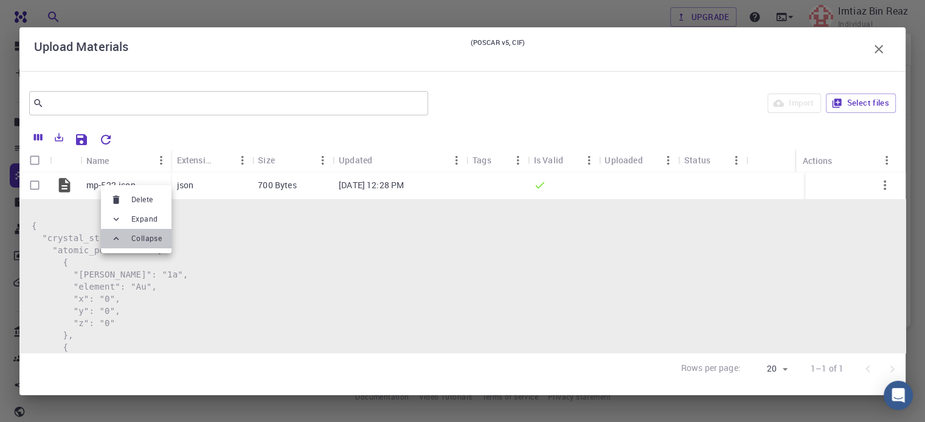
click at [129, 234] on li "Collapse" at bounding box center [136, 238] width 71 height 19
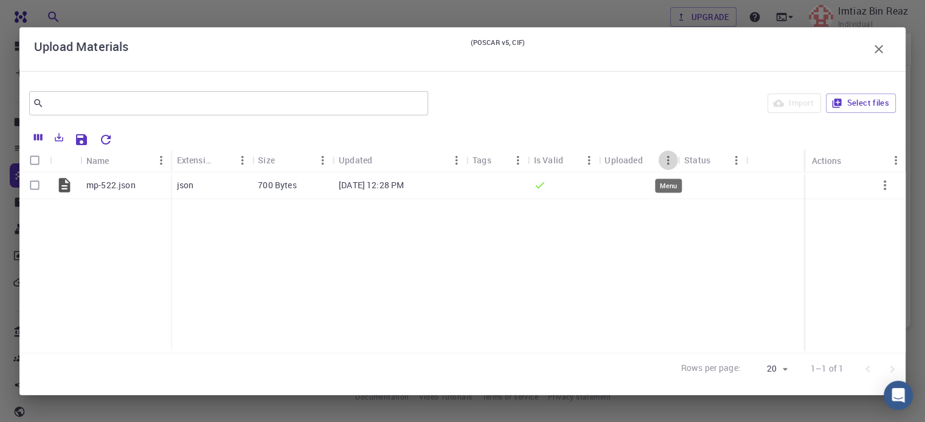
click at [668, 158] on icon "Menu" at bounding box center [667, 160] width 13 height 13
click at [732, 158] on icon "Menu" at bounding box center [735, 160] width 13 height 13
click at [882, 184] on icon "button" at bounding box center [884, 185] width 15 height 15
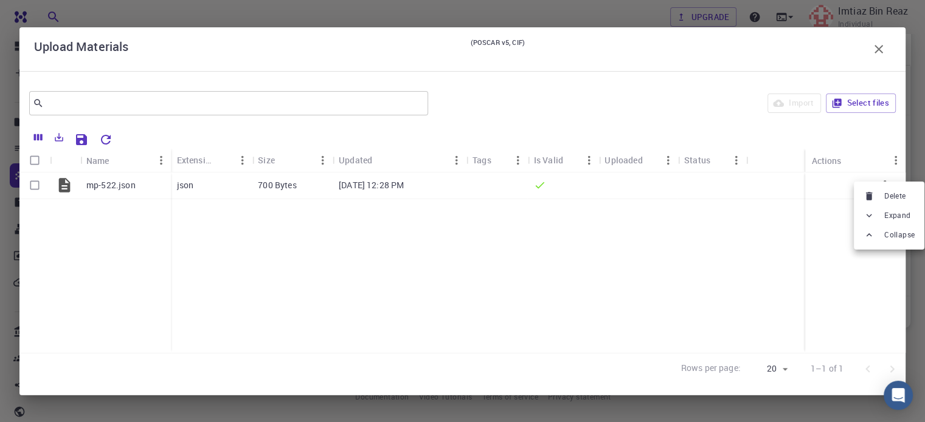
click at [861, 138] on div at bounding box center [462, 211] width 925 height 422
click at [881, 42] on icon "button" at bounding box center [878, 49] width 15 height 15
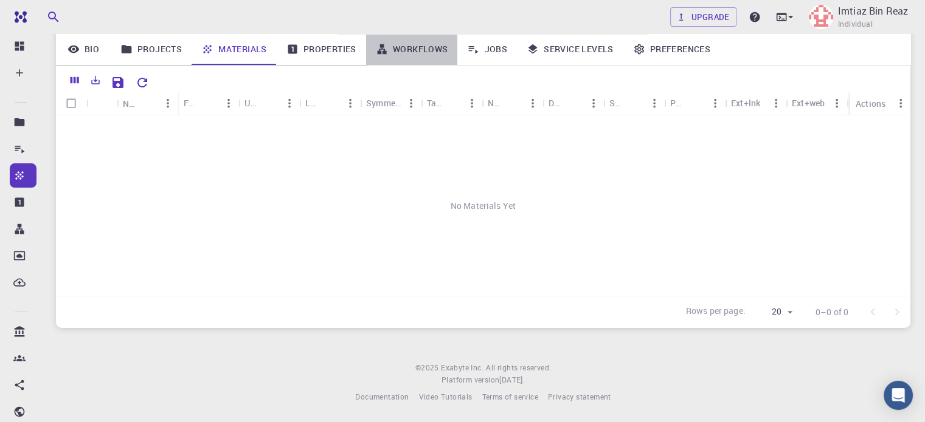
click at [395, 51] on link "Workflows" at bounding box center [412, 49] width 92 height 32
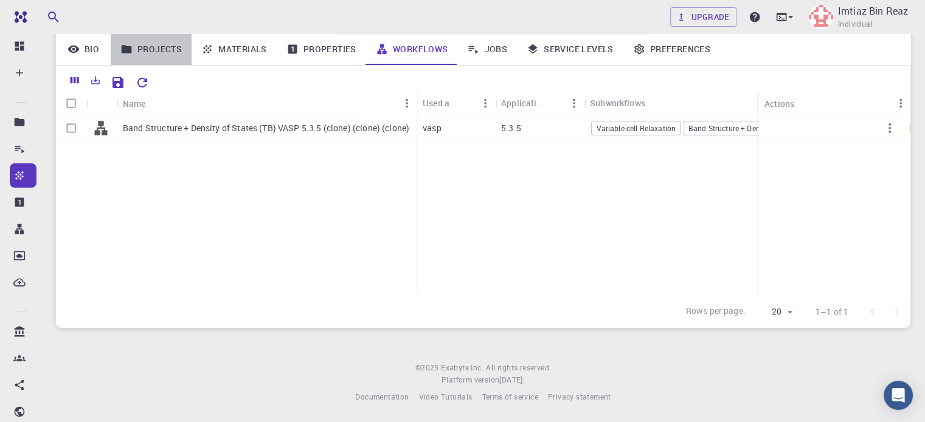
click at [159, 55] on link "Projects" at bounding box center [151, 49] width 81 height 32
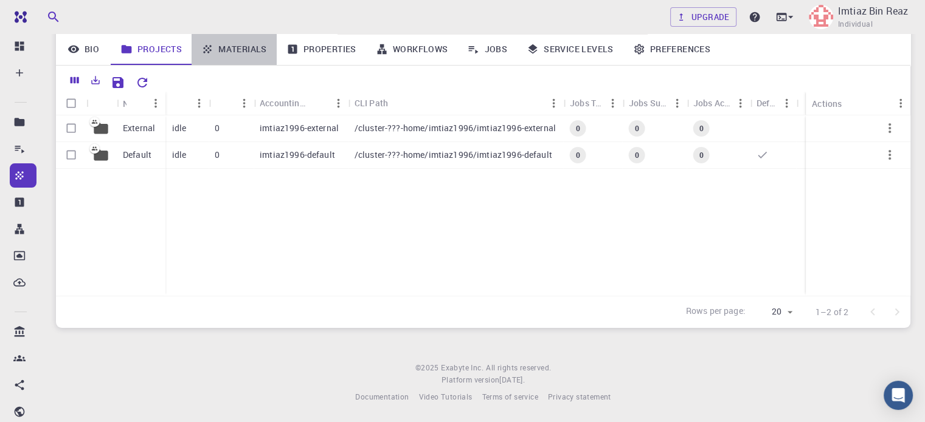
click at [239, 50] on link "Materials" at bounding box center [233, 49] width 85 height 32
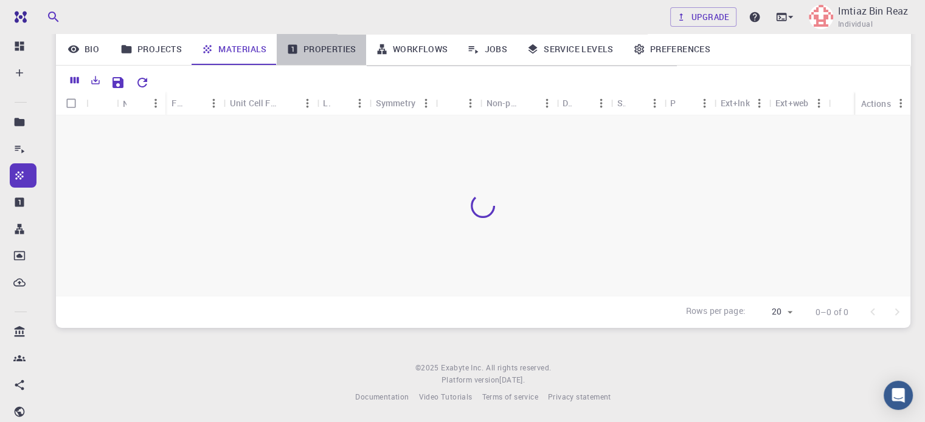
click at [301, 43] on link "Properties" at bounding box center [321, 49] width 89 height 32
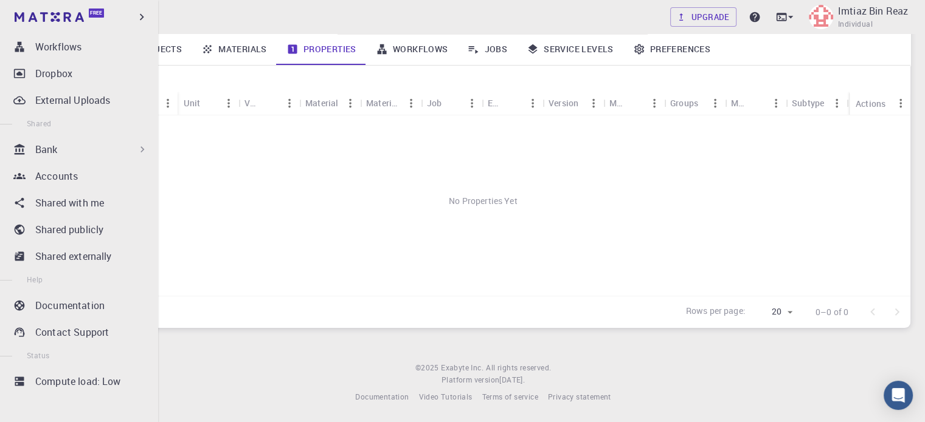
scroll to position [182, 0]
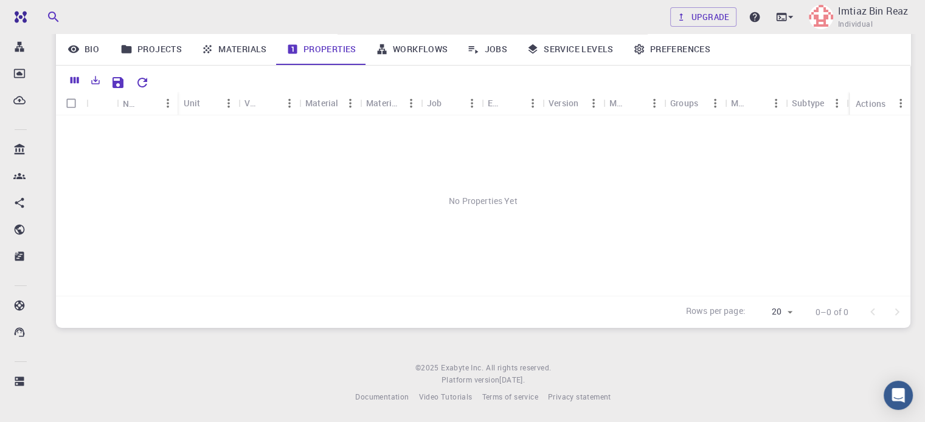
click at [228, 223] on div "No Properties Yet" at bounding box center [483, 200] width 854 height 171
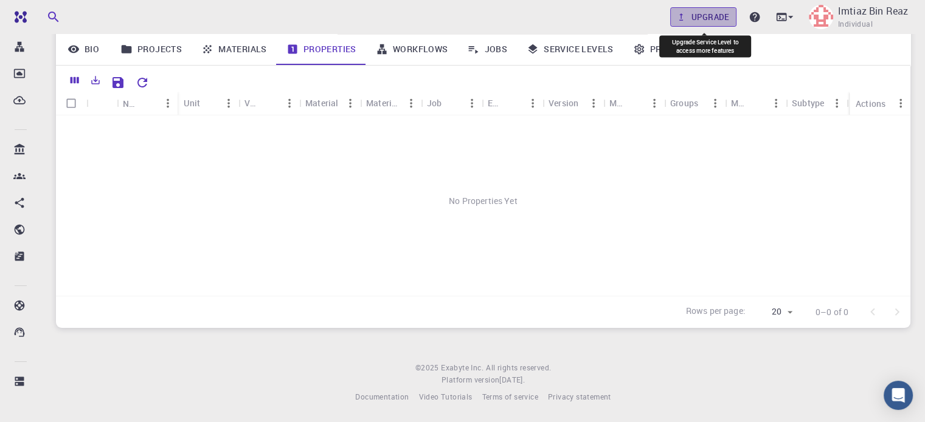
click at [688, 14] on link "Upgrade" at bounding box center [703, 16] width 66 height 19
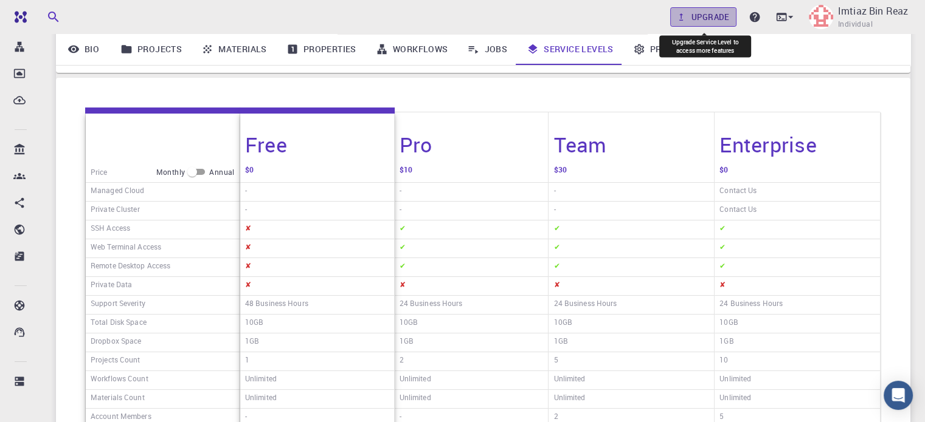
click at [688, 14] on link "Upgrade" at bounding box center [703, 16] width 66 height 19
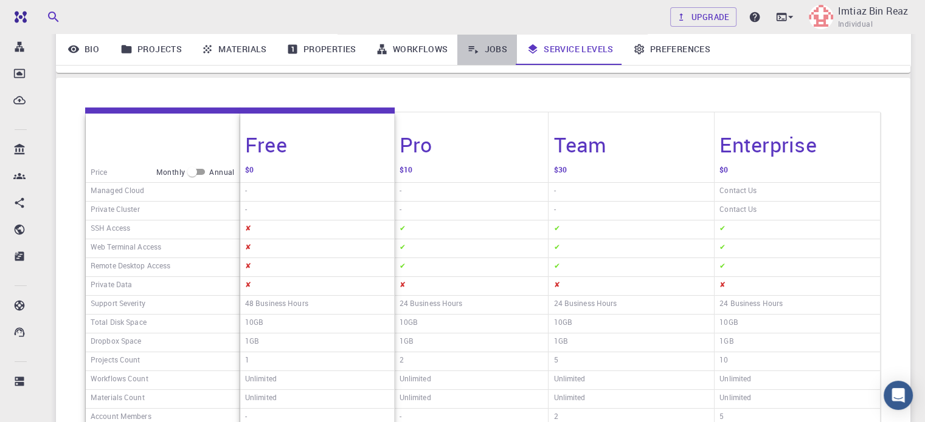
click at [501, 46] on link "Jobs" at bounding box center [487, 49] width 60 height 32
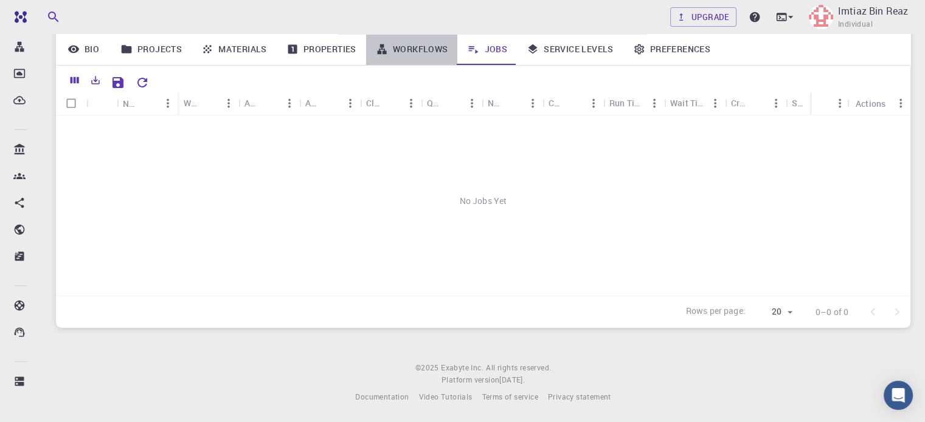
click at [408, 59] on link "Workflows" at bounding box center [412, 49] width 92 height 32
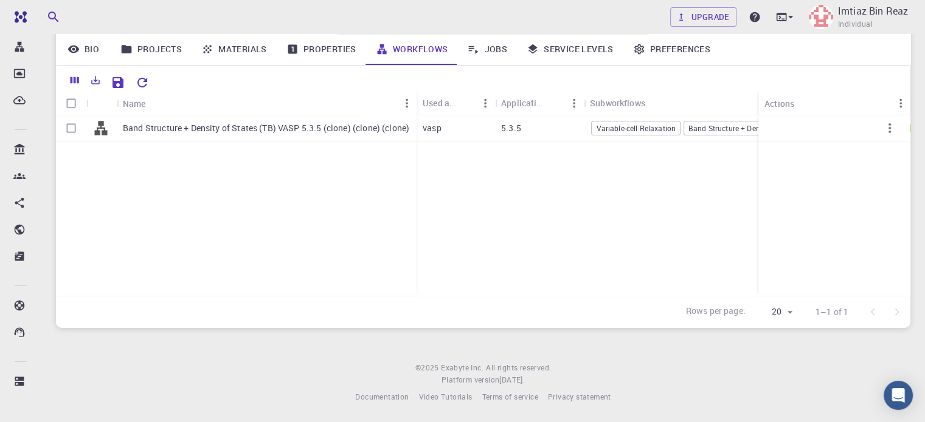
scroll to position [182, 0]
click at [495, 51] on link "Jobs" at bounding box center [487, 49] width 60 height 32
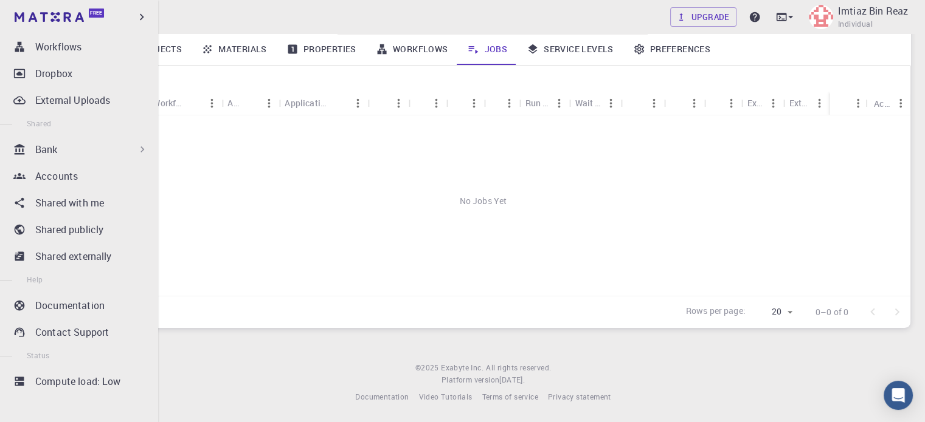
scroll to position [182, 0]
click at [68, 107] on link "External Uploads" at bounding box center [81, 100] width 143 height 24
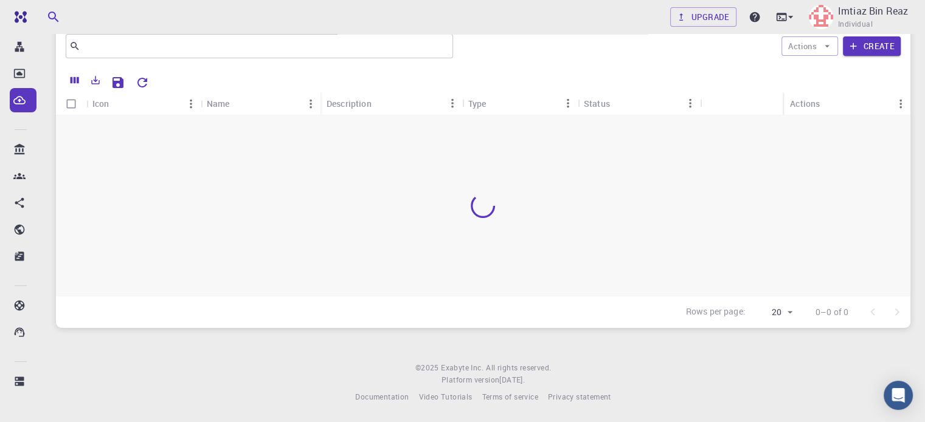
scroll to position [182, 0]
click at [864, 52] on button "Create" at bounding box center [872, 45] width 58 height 19
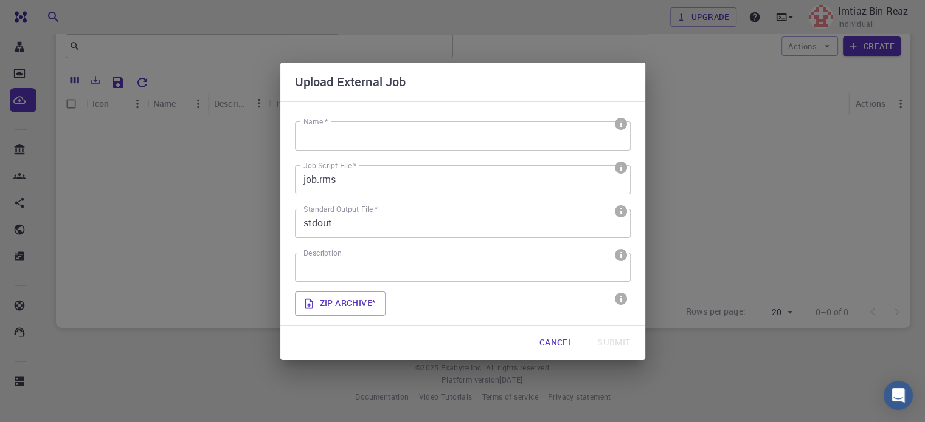
click at [720, 99] on div "Upload External Job Name * Name * Job Script File * job.rms Job Script File * S…" at bounding box center [462, 211] width 925 height 422
click at [557, 345] on button "Cancel" at bounding box center [555, 343] width 53 height 24
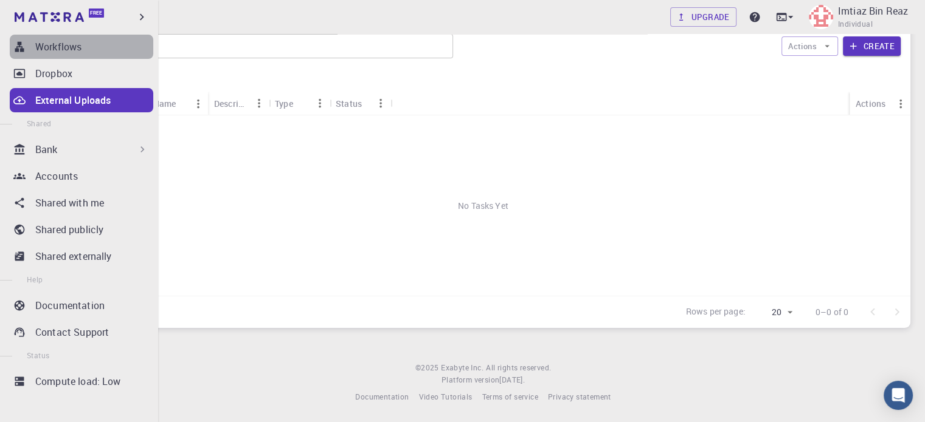
click at [98, 44] on div "Workflows" at bounding box center [94, 47] width 118 height 15
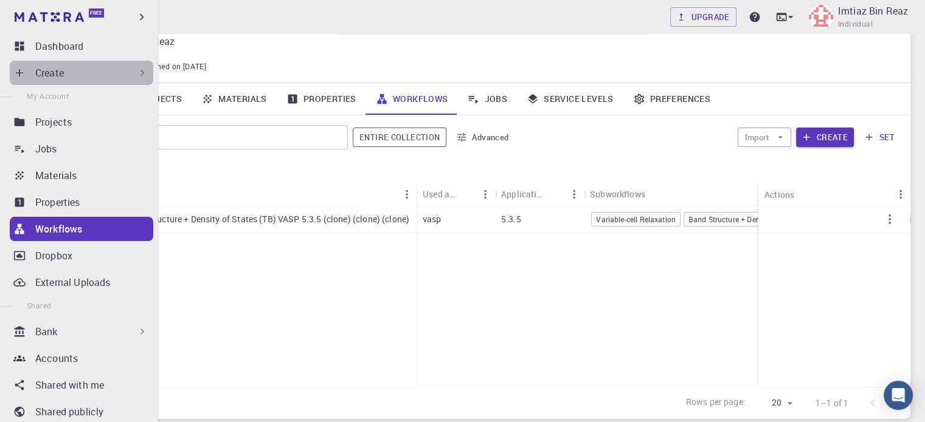
click at [136, 74] on icon at bounding box center [142, 73] width 12 height 12
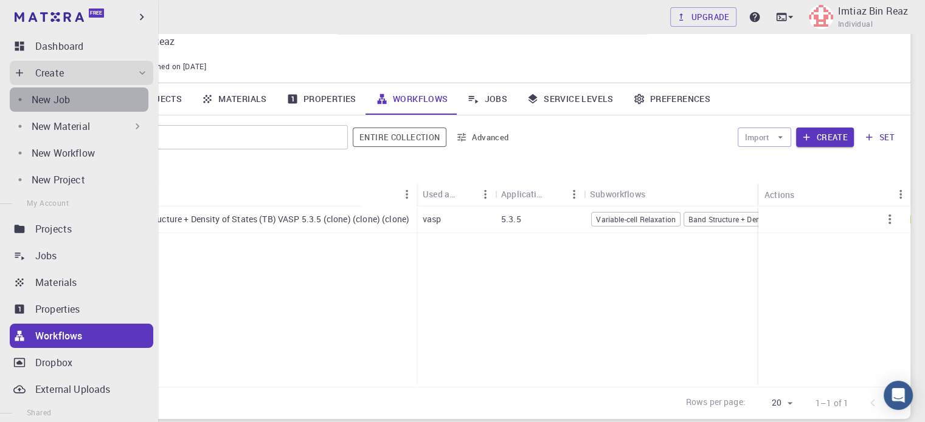
click at [97, 102] on div "New Job" at bounding box center [90, 99] width 117 height 15
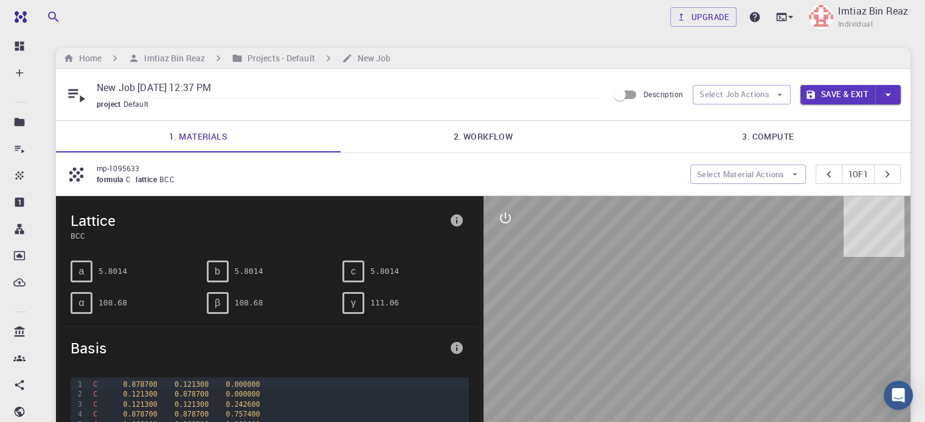
scroll to position [24, 0]
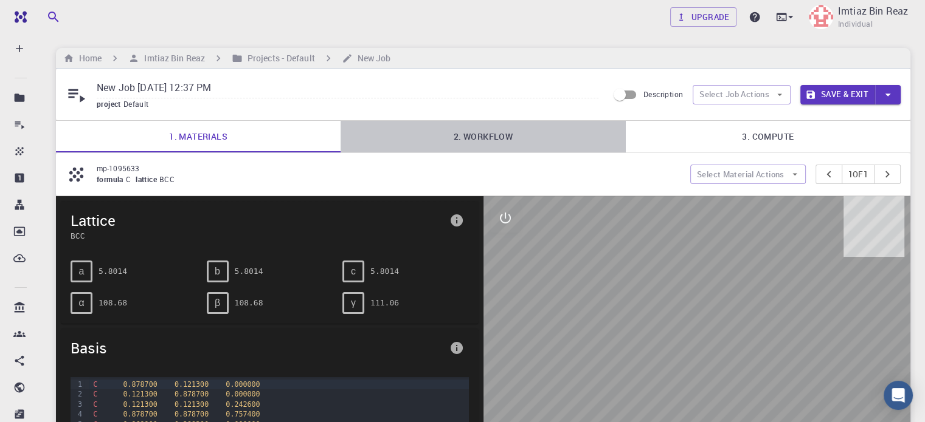
click at [469, 139] on link "2. Workflow" at bounding box center [482, 137] width 284 height 32
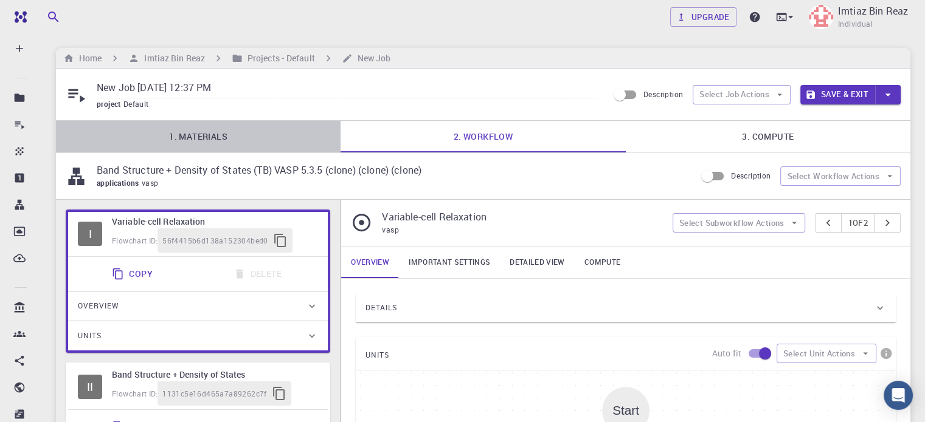
click at [236, 133] on link "1. Materials" at bounding box center [198, 137] width 284 height 32
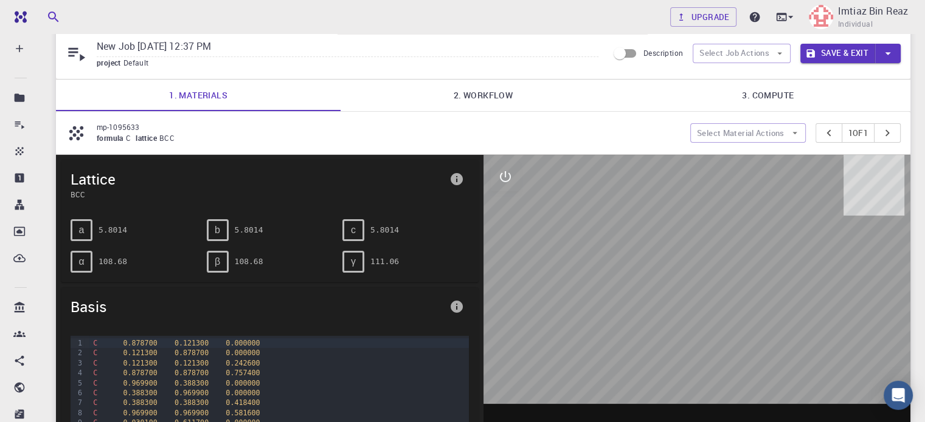
scroll to position [0, 0]
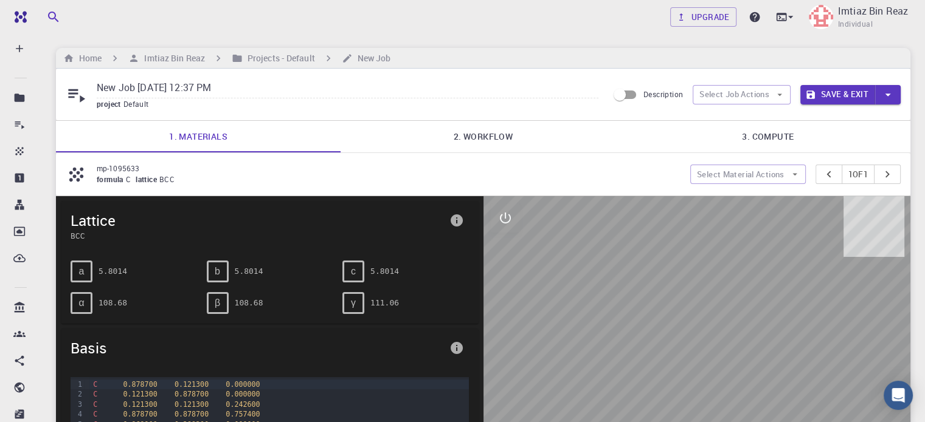
click at [201, 174] on div "formula C lattice BCC" at bounding box center [389, 180] width 584 height 12
click at [892, 94] on icon "button" at bounding box center [887, 94] width 13 height 13
click at [892, 94] on div at bounding box center [462, 211] width 925 height 422
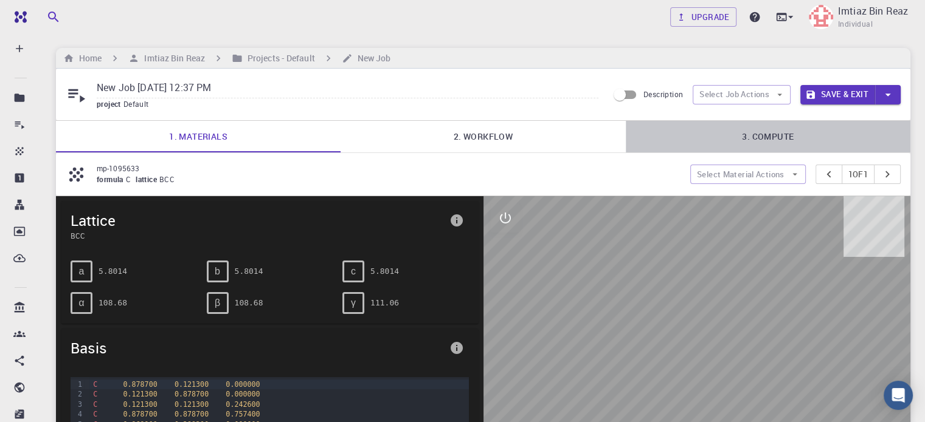
click at [776, 145] on link "3. Compute" at bounding box center [768, 137] width 284 height 32
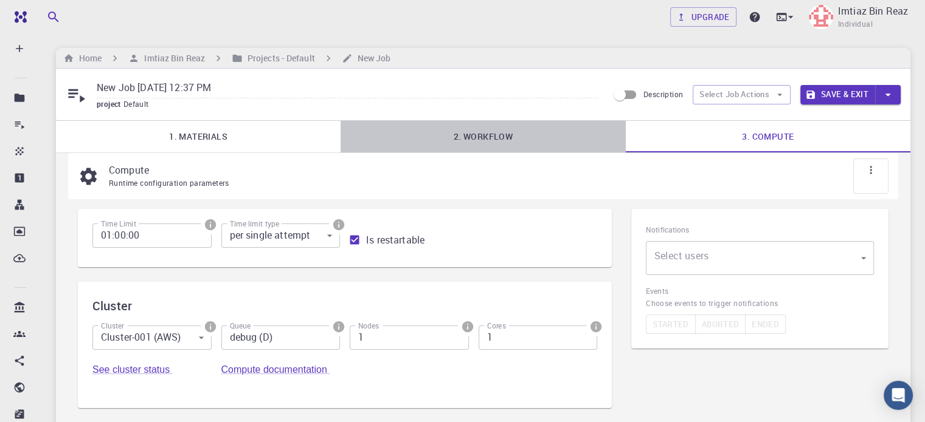
click at [505, 144] on link "2. Workflow" at bounding box center [482, 137] width 284 height 32
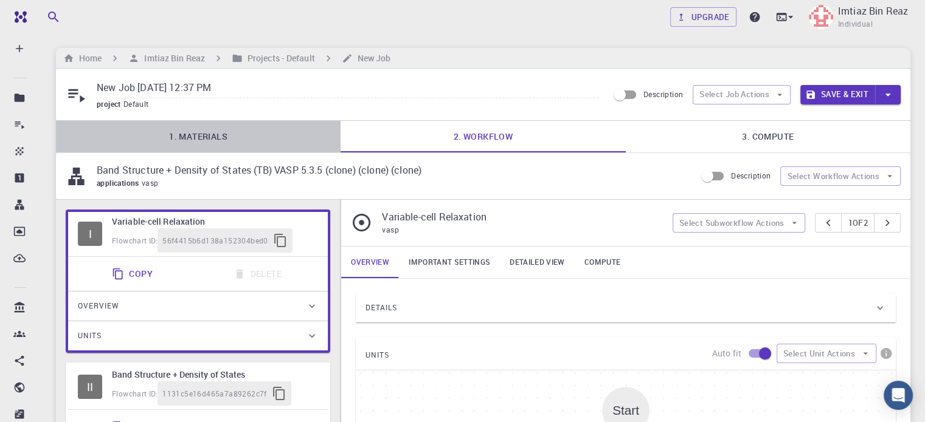
click at [264, 134] on link "1. Materials" at bounding box center [198, 137] width 284 height 32
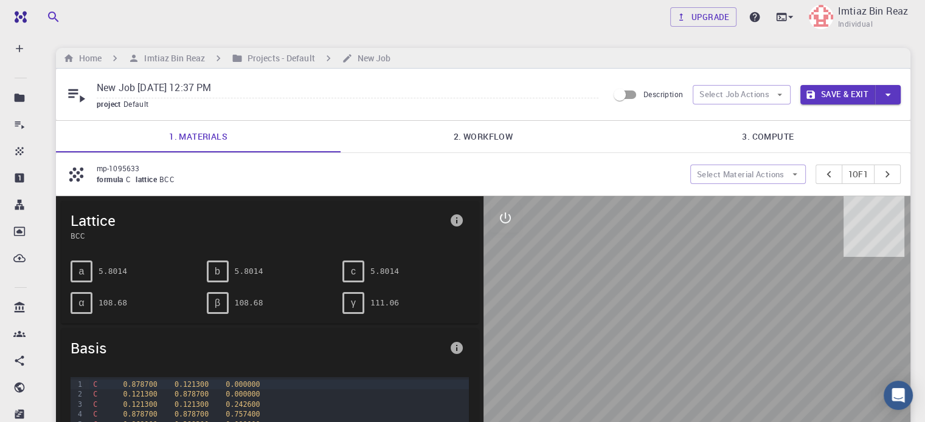
click at [81, 99] on icon at bounding box center [76, 95] width 17 height 13
click at [80, 97] on icon at bounding box center [76, 94] width 21 height 21
drag, startPoint x: 80, startPoint y: 97, endPoint x: 277, endPoint y: 137, distance: 201.5
click at [277, 137] on div "New Job [DATE] 12:37 PM project Default Description Select Job Actions Save & E…" at bounding box center [483, 386] width 854 height 635
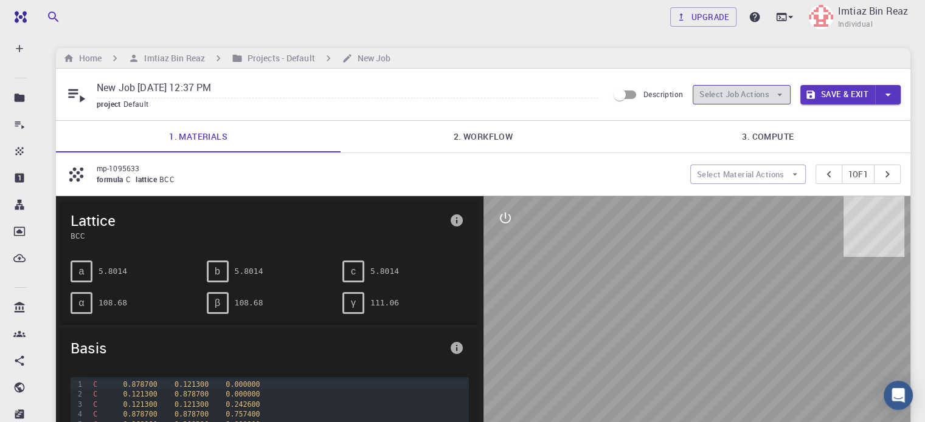
click at [764, 100] on button "Select Job Actions" at bounding box center [741, 94] width 98 height 19
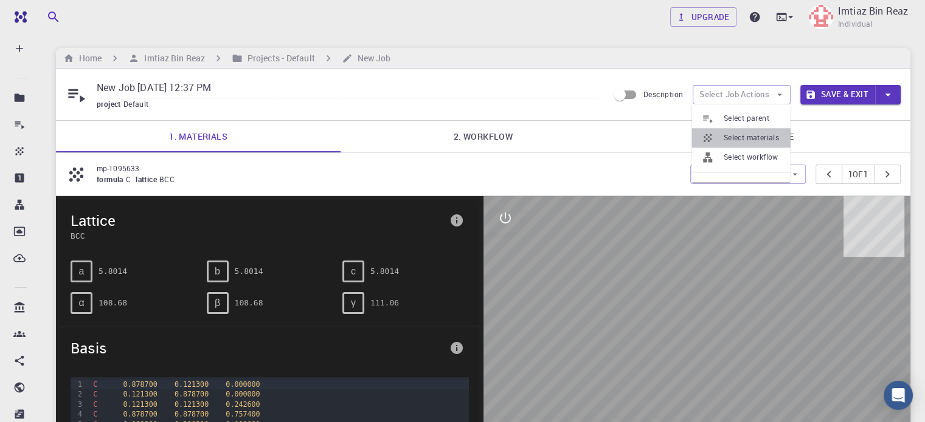
click at [761, 136] on span "Select materials" at bounding box center [751, 138] width 57 height 12
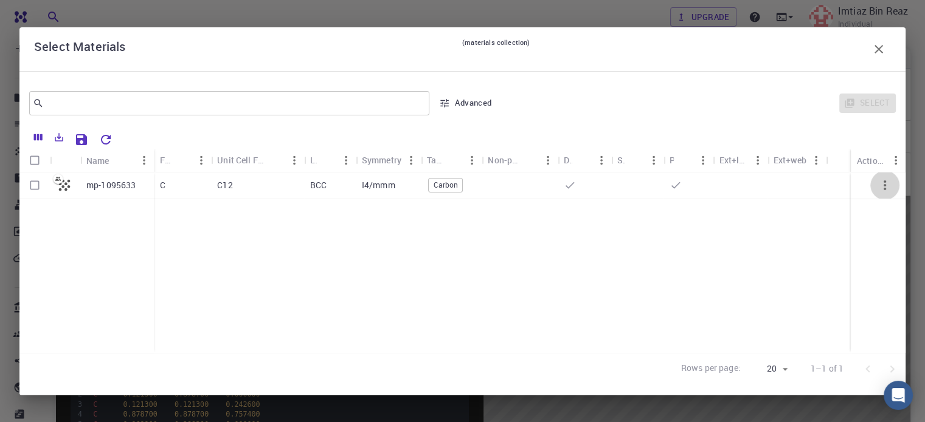
click at [880, 184] on icon "button" at bounding box center [884, 185] width 15 height 15
click at [888, 188] on icon "button" at bounding box center [884, 185] width 15 height 15
click at [860, 104] on div "Select" at bounding box center [698, 103] width 393 height 29
click at [877, 50] on icon "button" at bounding box center [878, 49] width 9 height 9
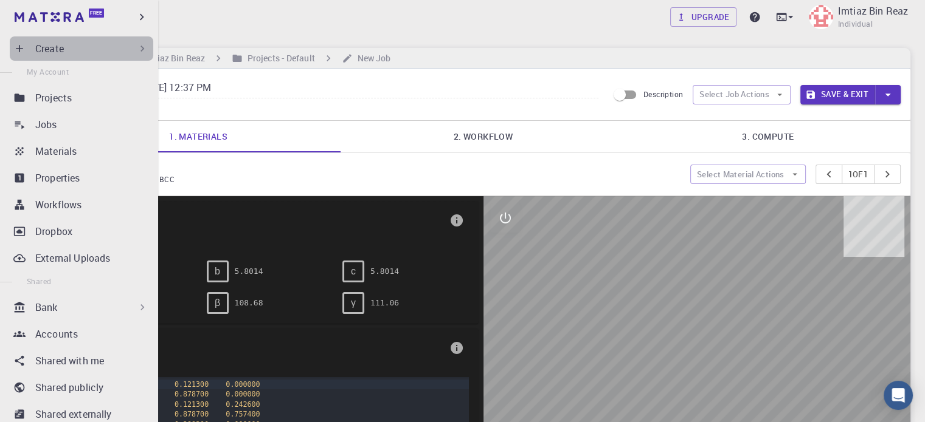
click at [136, 45] on icon at bounding box center [142, 49] width 12 height 12
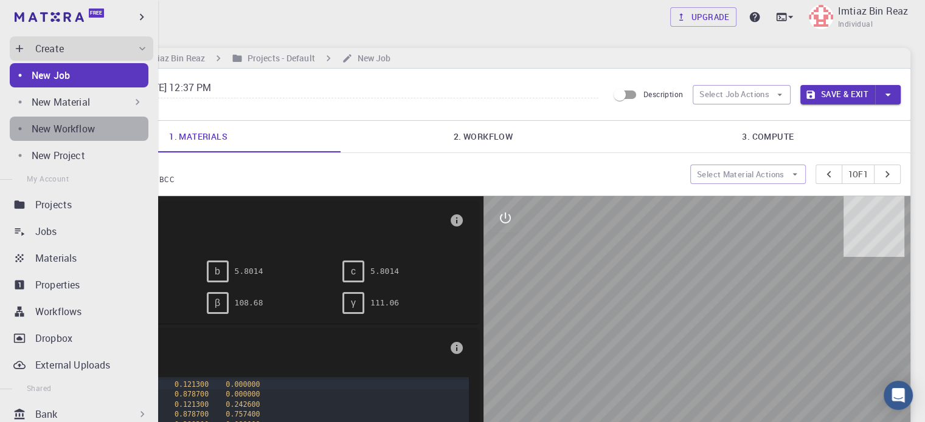
click at [101, 120] on link "New Workflow" at bounding box center [79, 129] width 139 height 24
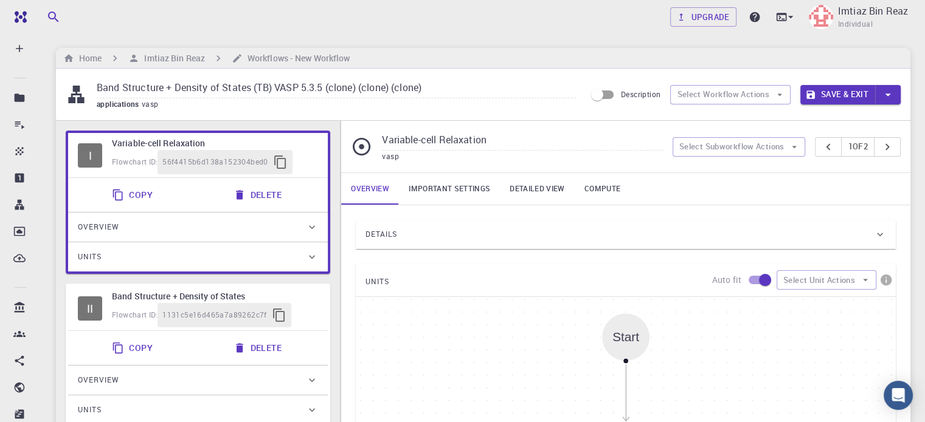
click at [261, 196] on button "Delete" at bounding box center [258, 195] width 65 height 24
type input "Band Structure + Density of States"
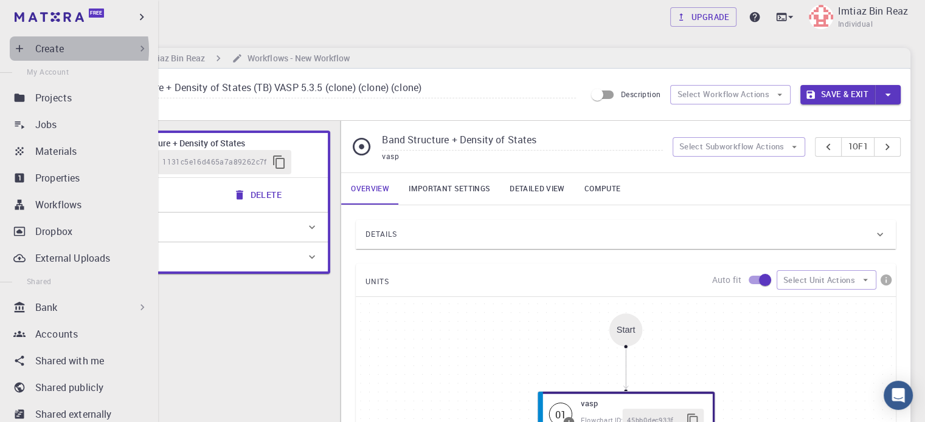
click at [61, 50] on p "Create" at bounding box center [49, 48] width 29 height 15
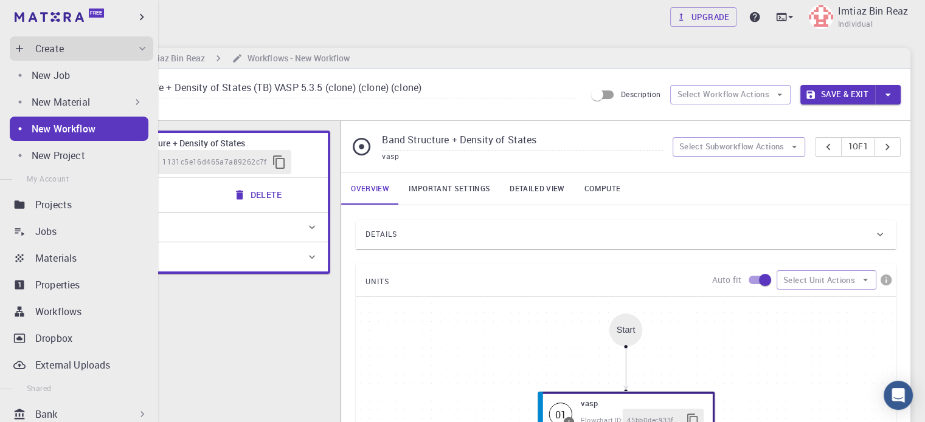
click at [105, 97] on div "New Material" at bounding box center [88, 102] width 112 height 15
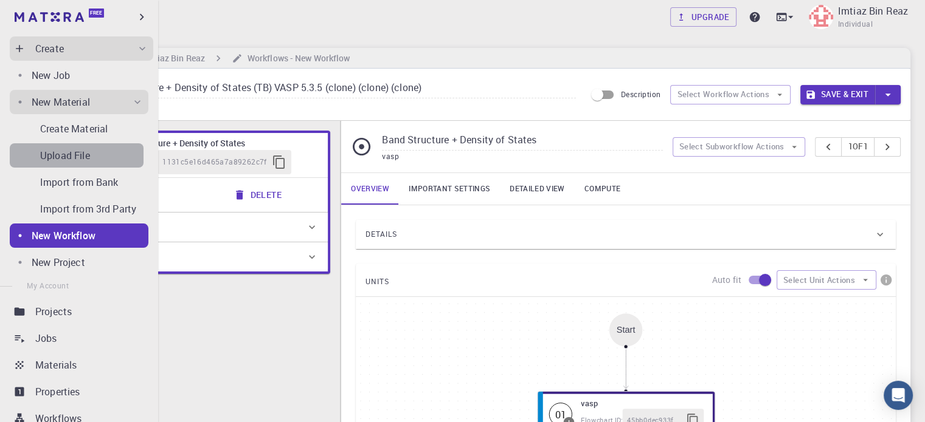
click at [92, 154] on div "Upload File" at bounding box center [91, 155] width 103 height 15
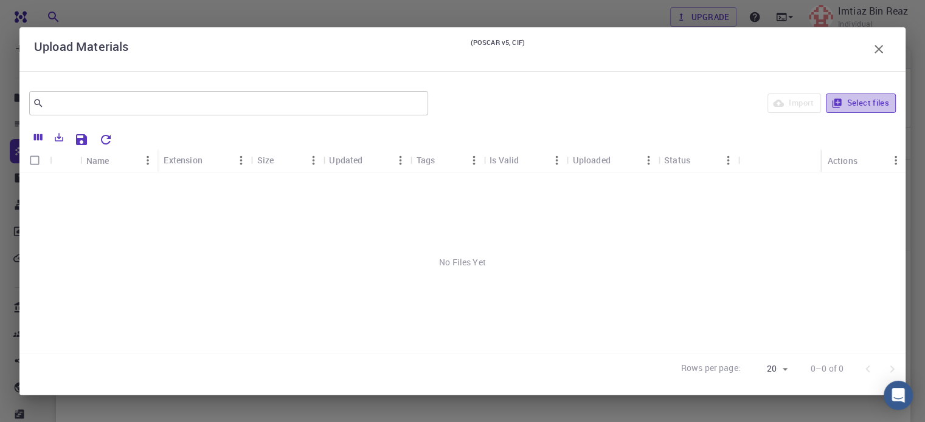
click at [866, 105] on button "Select files" at bounding box center [861, 103] width 70 height 19
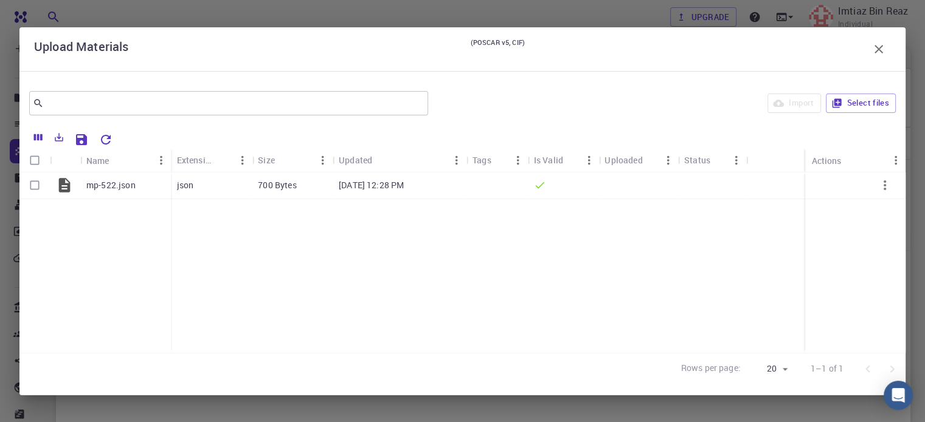
click at [796, 102] on div "Import Select files" at bounding box center [664, 103] width 463 height 29
click at [80, 145] on icon "Save Explorer Settings" at bounding box center [81, 139] width 11 height 11
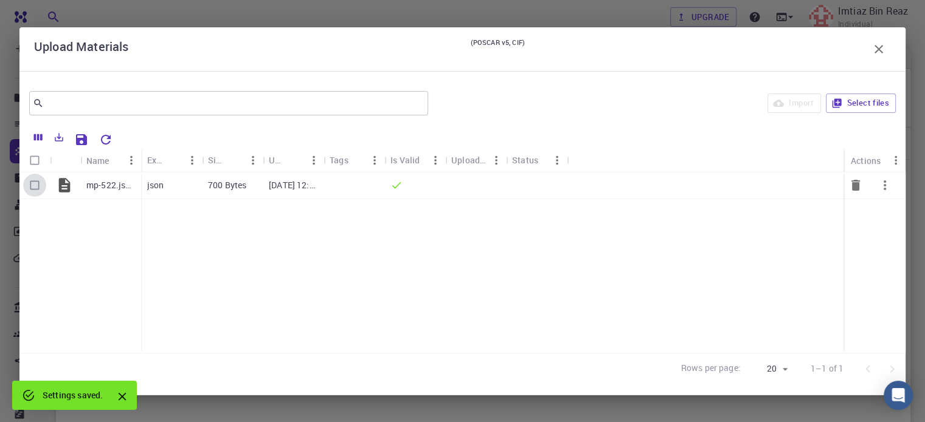
click at [30, 186] on input "Select row" at bounding box center [34, 185] width 23 height 23
checkbox input "true"
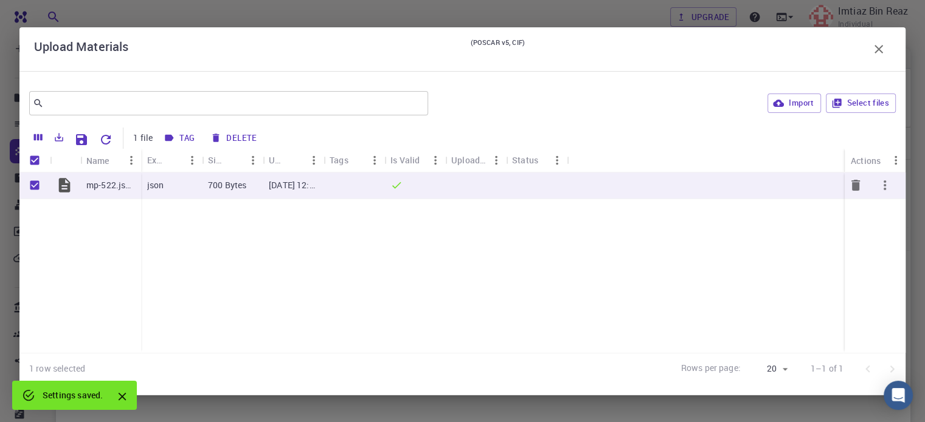
click at [62, 186] on icon at bounding box center [64, 185] width 17 height 17
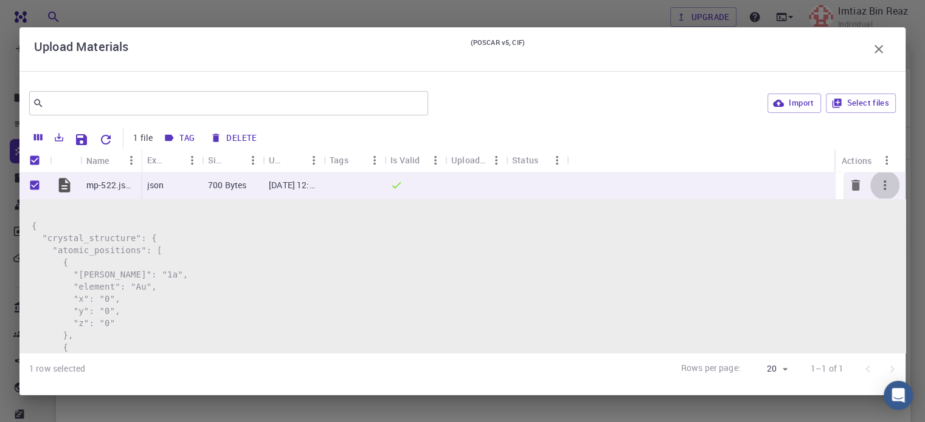
click at [877, 187] on icon "button" at bounding box center [884, 185] width 15 height 15
click at [875, 215] on div at bounding box center [871, 218] width 16 height 11
click at [800, 97] on button "Import" at bounding box center [793, 103] width 53 height 19
checkbox input "false"
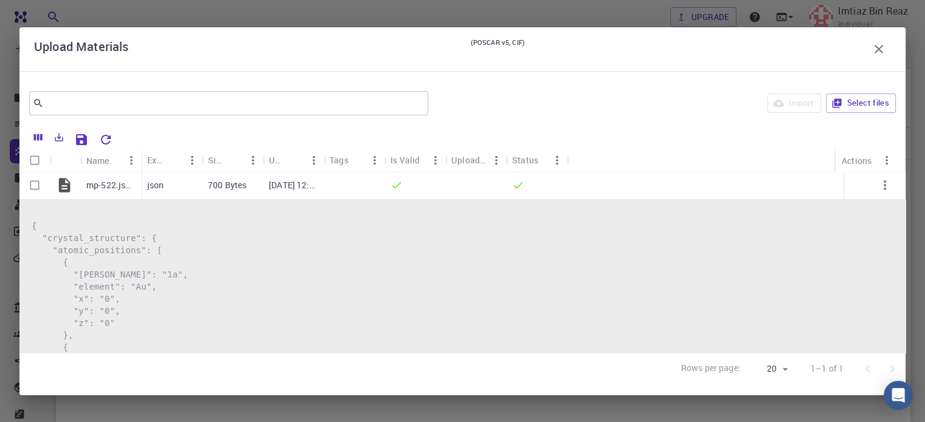
click at [655, 84] on div "​ Import Select files" at bounding box center [462, 103] width 886 height 44
click at [875, 54] on icon "button" at bounding box center [878, 49] width 15 height 15
click at [875, 53] on div "Home [PERSON_NAME] Bin [PERSON_NAME]" at bounding box center [483, 58] width 854 height 21
click at [880, 50] on div "Home [PERSON_NAME] Bin [PERSON_NAME]" at bounding box center [483, 58] width 854 height 21
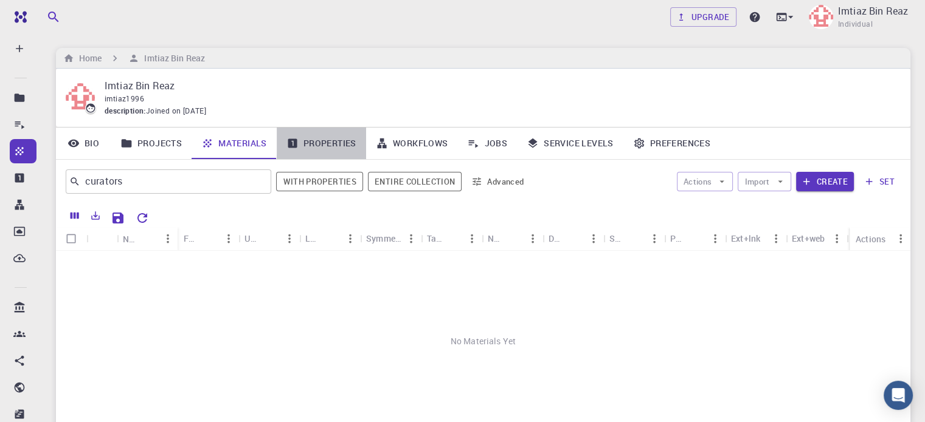
click at [322, 155] on link "Properties" at bounding box center [321, 144] width 89 height 32
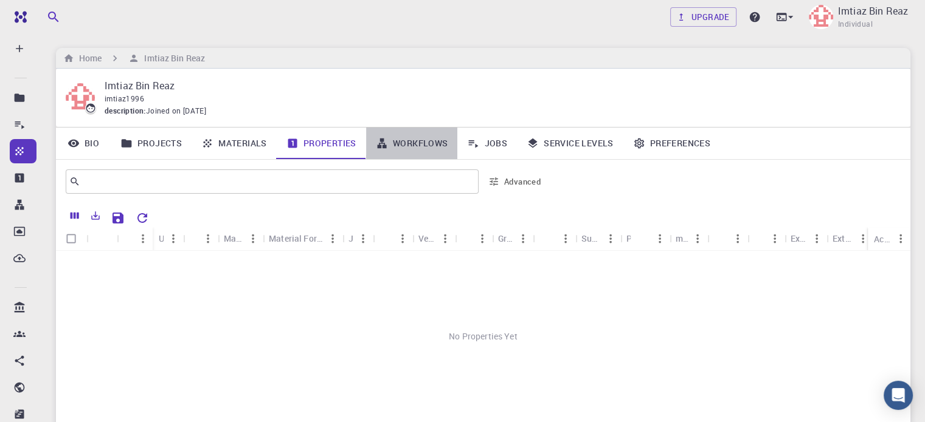
click at [396, 153] on link "Workflows" at bounding box center [412, 144] width 92 height 32
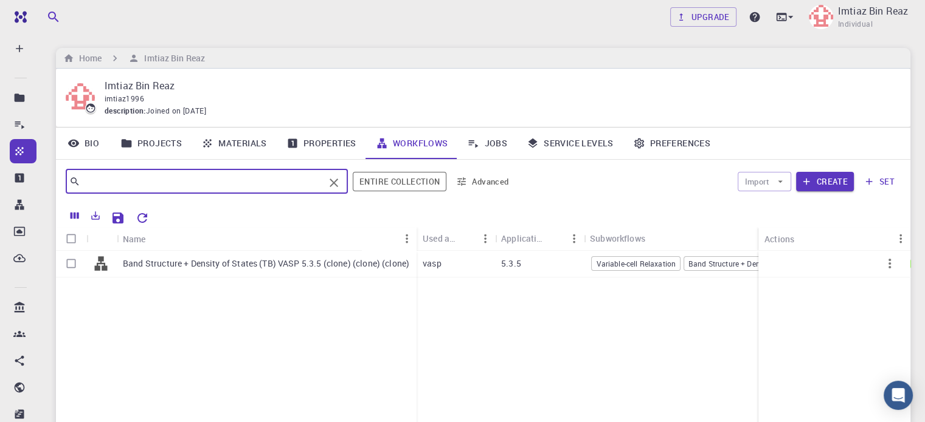
click at [277, 183] on input "text" at bounding box center [202, 181] width 244 height 17
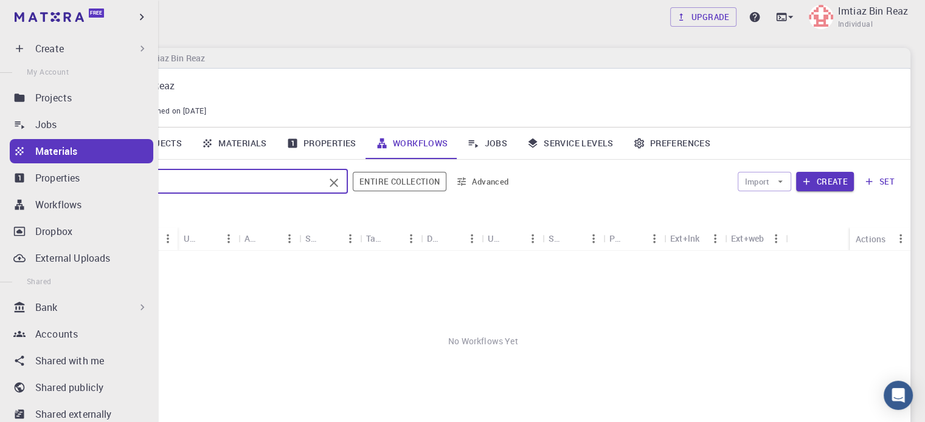
type input "mp"
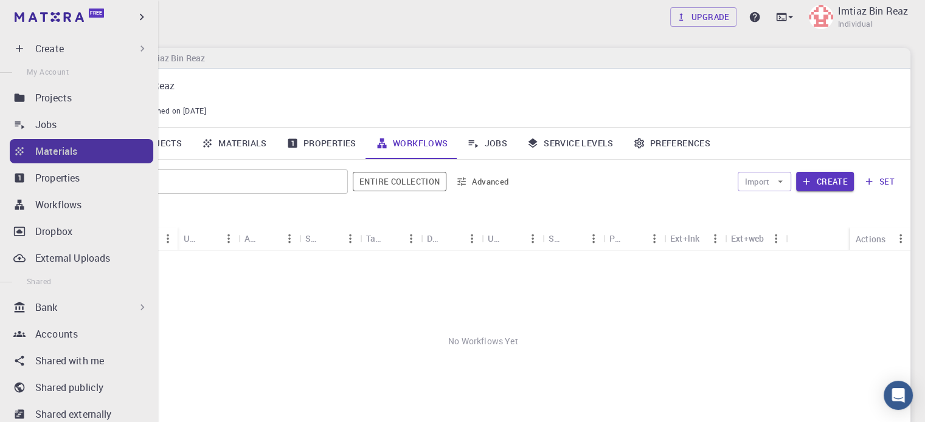
click at [116, 151] on div "Materials" at bounding box center [94, 151] width 118 height 15
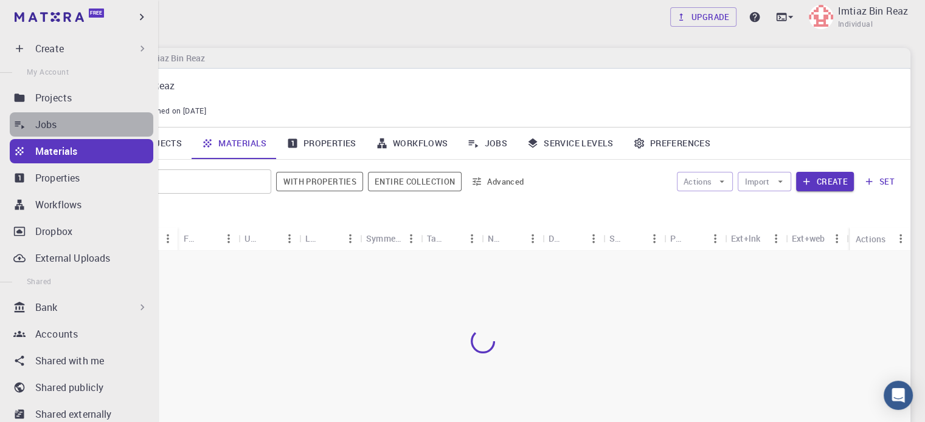
click at [84, 126] on div "Jobs" at bounding box center [94, 124] width 118 height 15
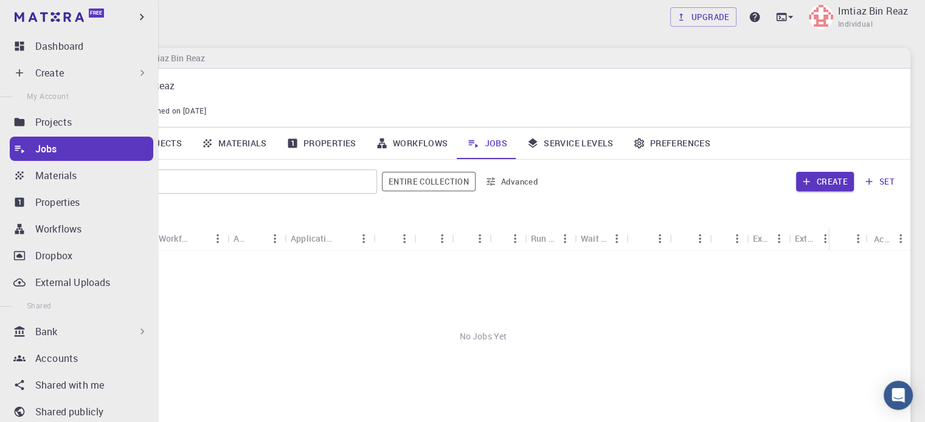
click at [117, 67] on div "Create" at bounding box center [91, 73] width 113 height 15
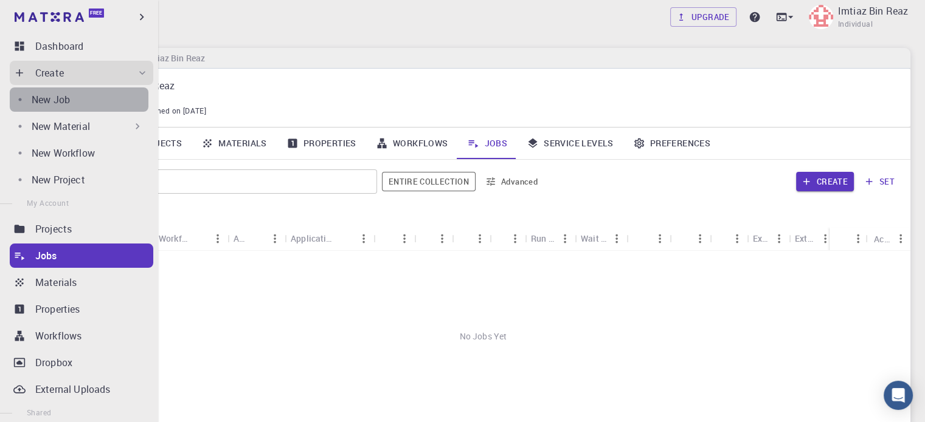
click at [98, 103] on div "New Job" at bounding box center [90, 99] width 117 height 15
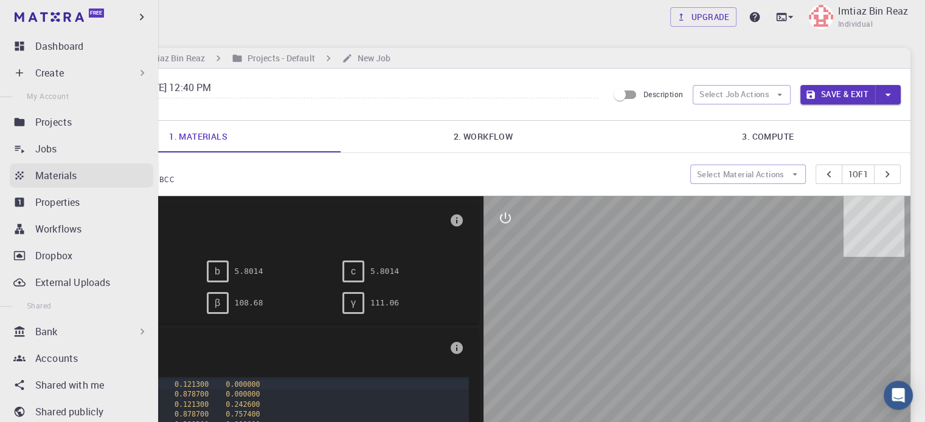
click at [68, 177] on p "Materials" at bounding box center [55, 175] width 41 height 15
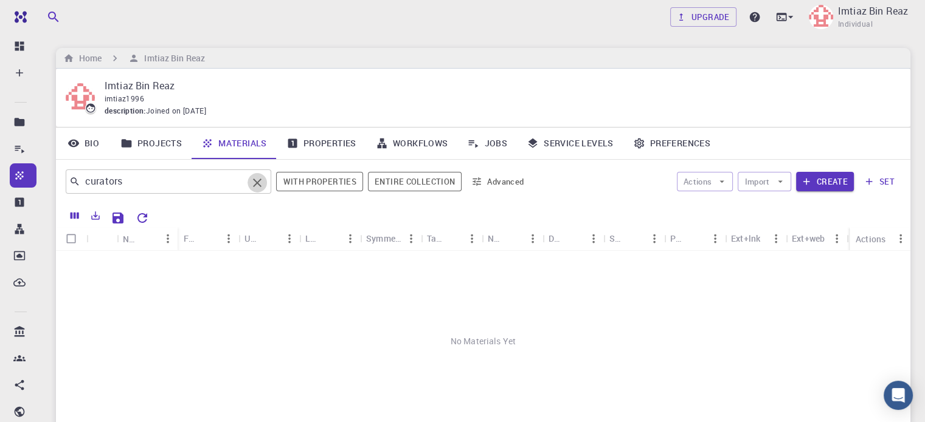
click at [260, 183] on icon "Clear" at bounding box center [257, 183] width 9 height 9
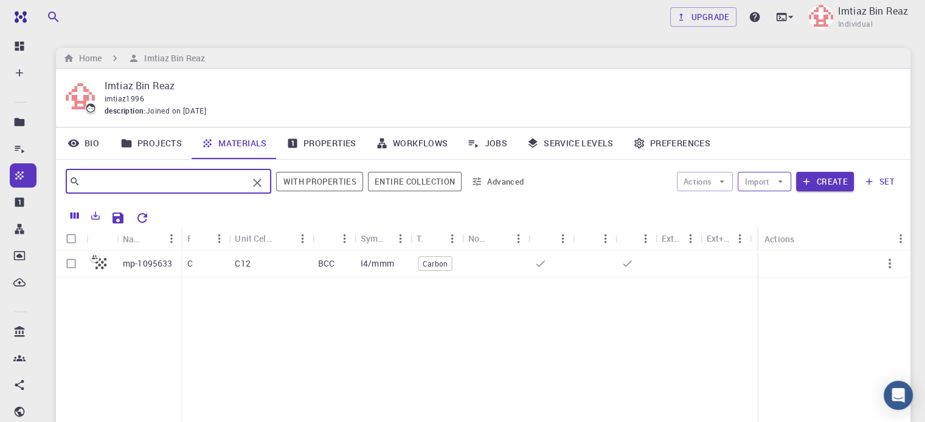
click at [751, 176] on button "Import" at bounding box center [763, 181] width 53 height 19
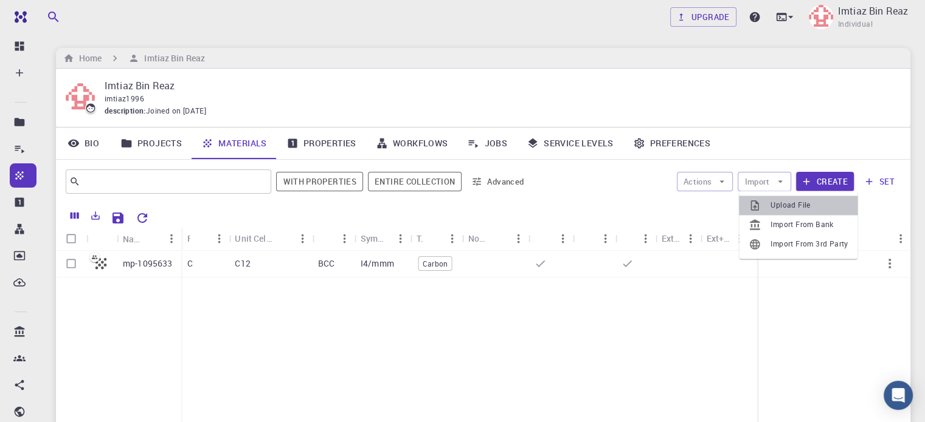
click at [777, 205] on span "Upload File" at bounding box center [808, 205] width 77 height 12
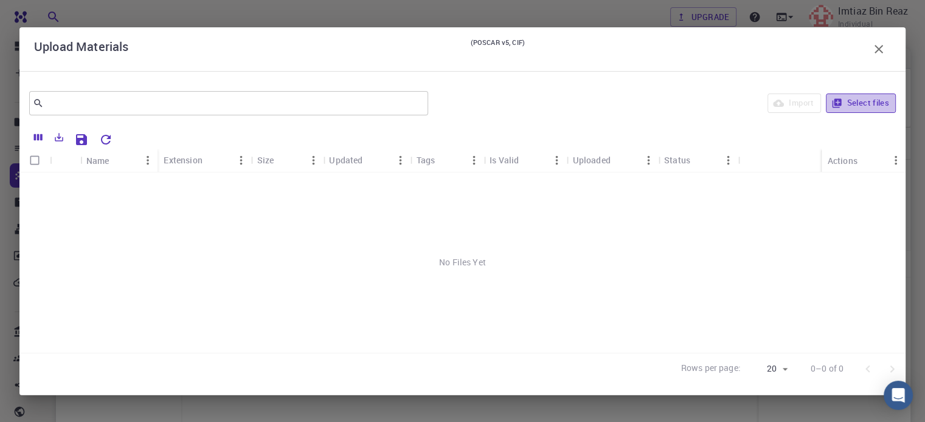
click at [868, 103] on button "Select files" at bounding box center [861, 103] width 70 height 19
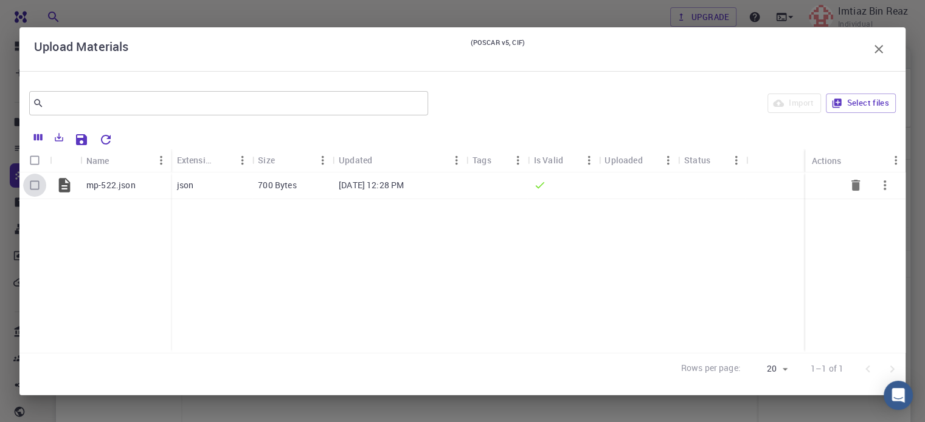
click at [37, 184] on input "Select row" at bounding box center [34, 185] width 23 height 23
checkbox input "true"
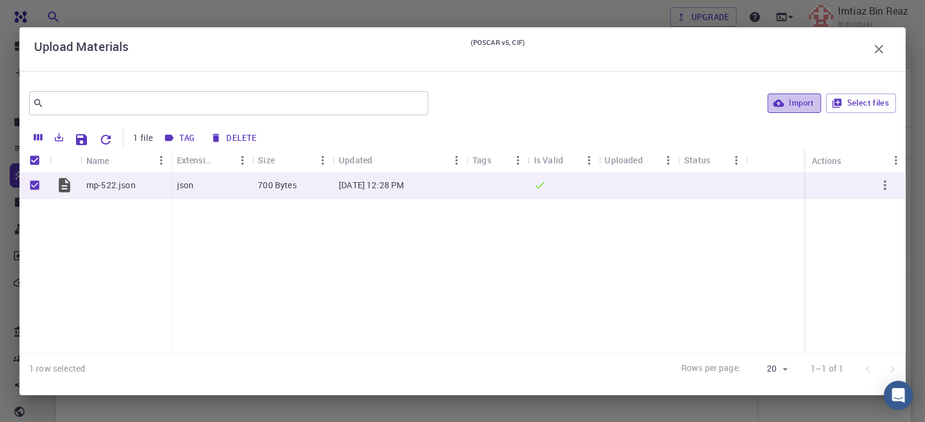
click at [798, 100] on button "Import" at bounding box center [793, 103] width 53 height 19
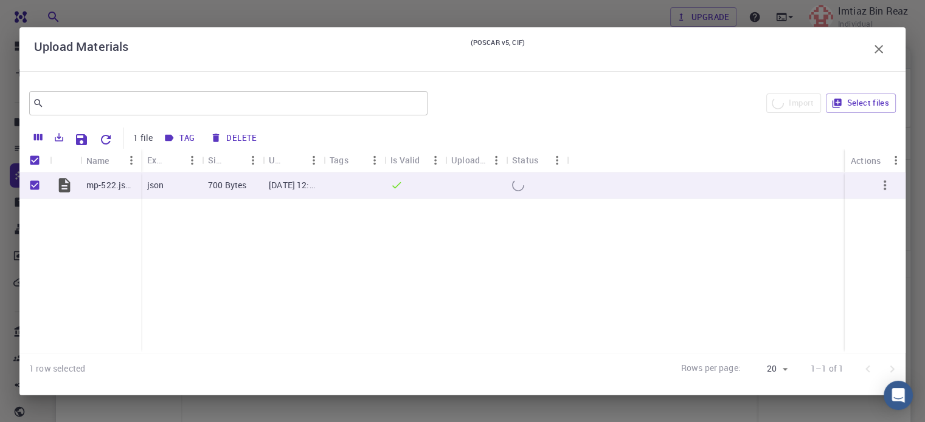
checkbox input "false"
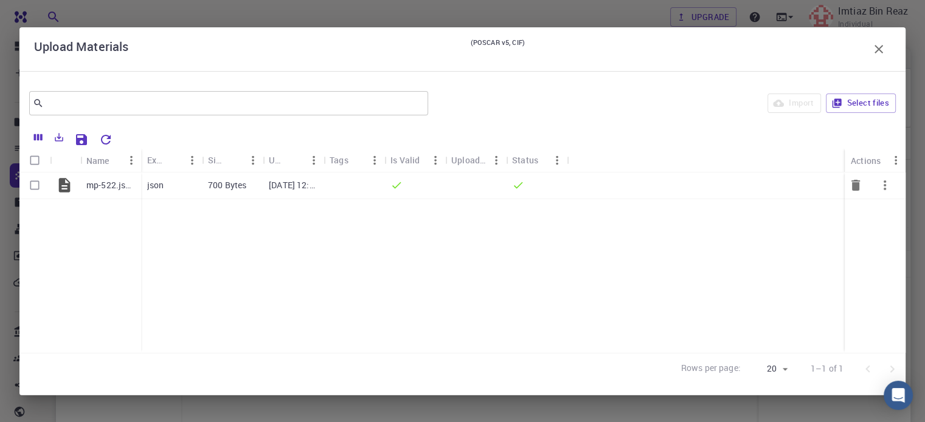
click at [885, 191] on icon "button" at bounding box center [884, 185] width 15 height 15
click at [892, 229] on li "Expand" at bounding box center [888, 222] width 71 height 19
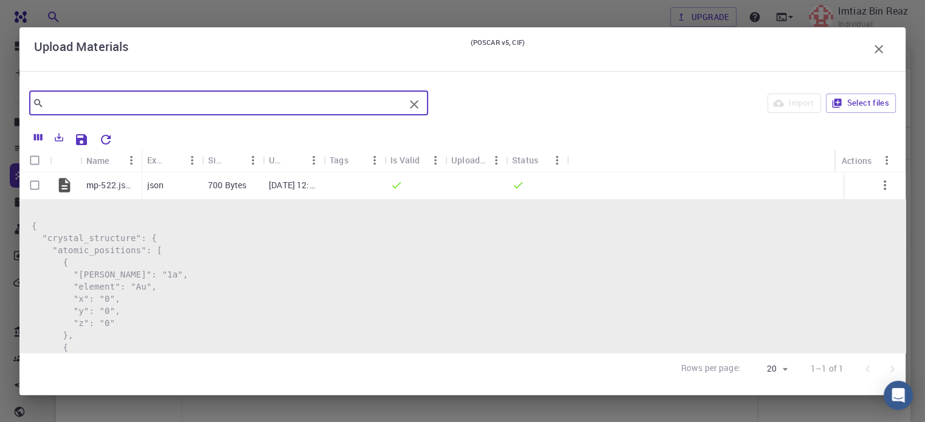
click at [275, 102] on input "text" at bounding box center [224, 103] width 360 height 17
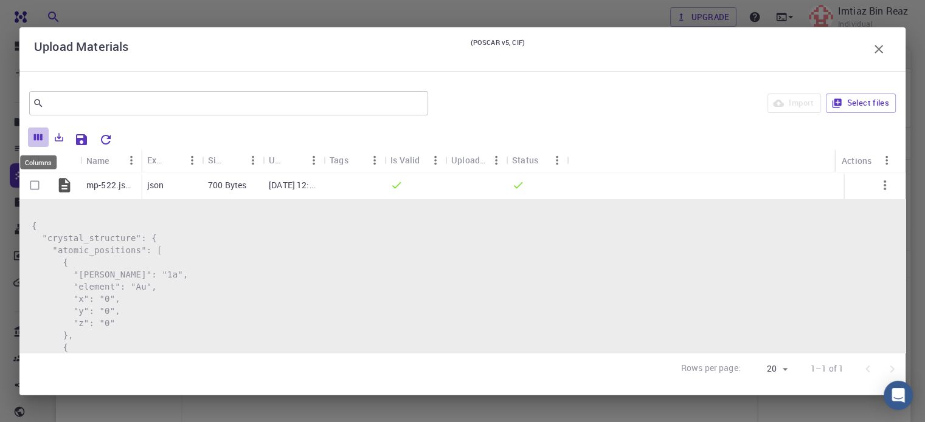
click at [38, 133] on icon "Columns" at bounding box center [38, 137] width 11 height 11
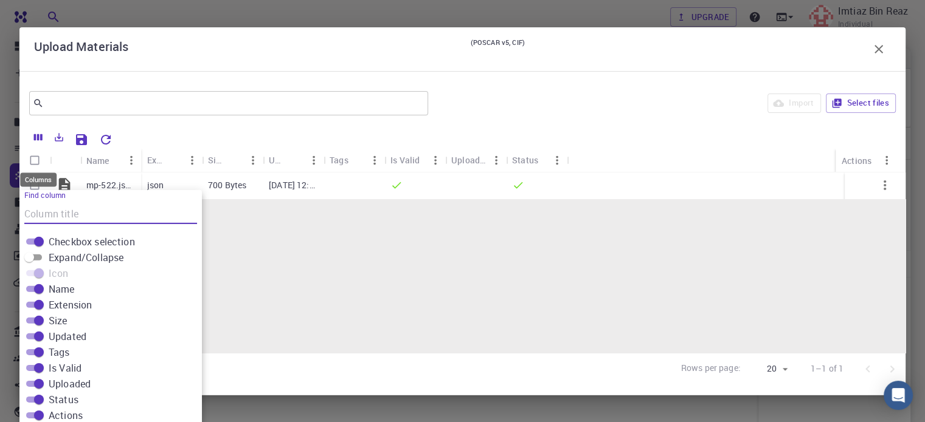
scroll to position [17, 0]
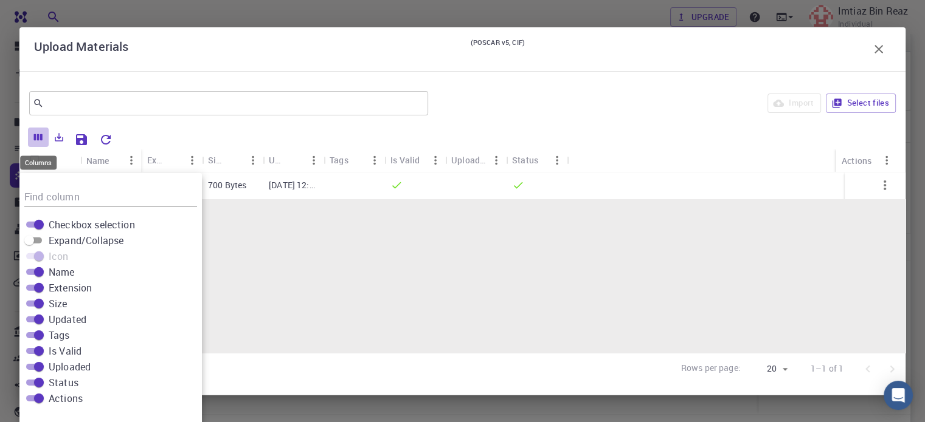
click at [38, 133] on icon "Columns" at bounding box center [38, 137] width 11 height 11
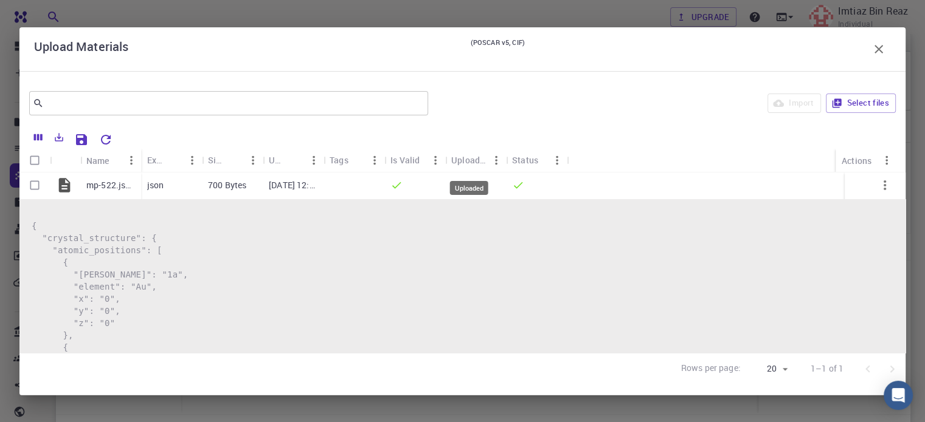
click at [472, 158] on div "Uploaded" at bounding box center [468, 160] width 35 height 24
click at [494, 159] on icon "Menu" at bounding box center [495, 160] width 13 height 13
click at [261, 284] on pre "{ "crystal_structure": { "atomic_positions": [ { "[PERSON_NAME]": "1a", "elemen…" at bounding box center [462, 427] width 861 height 414
click at [877, 185] on icon "button" at bounding box center [884, 185] width 15 height 15
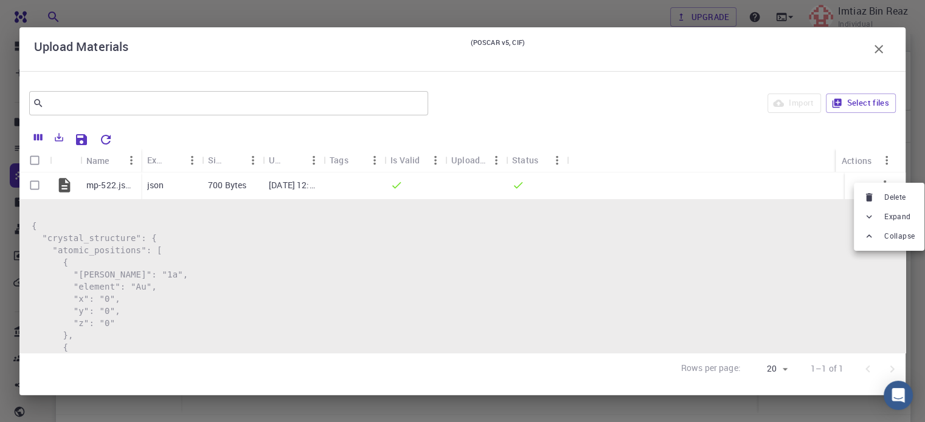
click at [734, 172] on div at bounding box center [462, 211] width 925 height 422
click at [32, 184] on input "Select row" at bounding box center [34, 185] width 23 height 23
checkbox input "true"
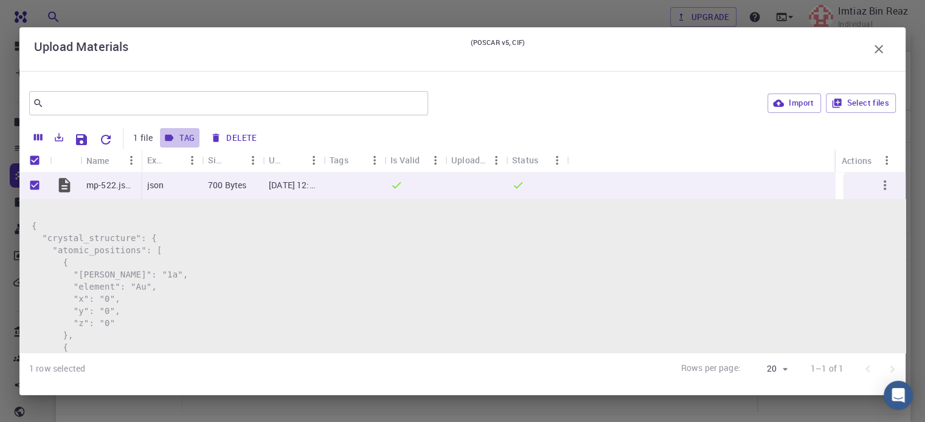
click at [179, 140] on button "Tag" at bounding box center [180, 137] width 40 height 19
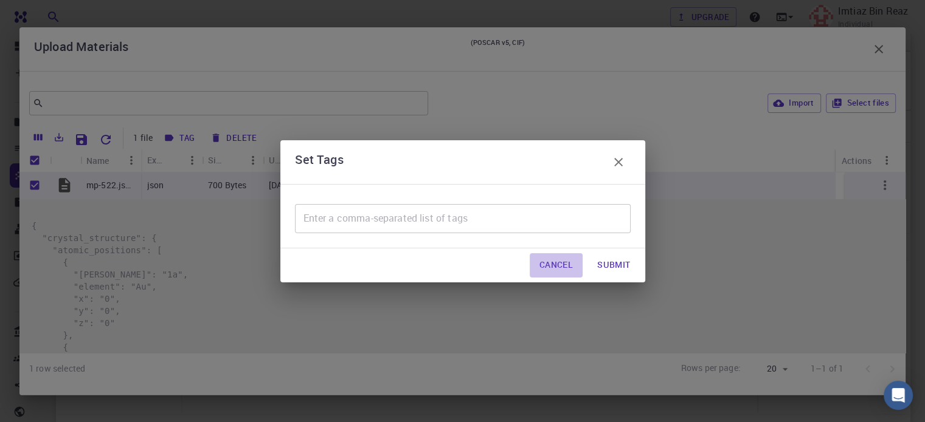
click at [562, 266] on button "Cancel" at bounding box center [555, 265] width 53 height 24
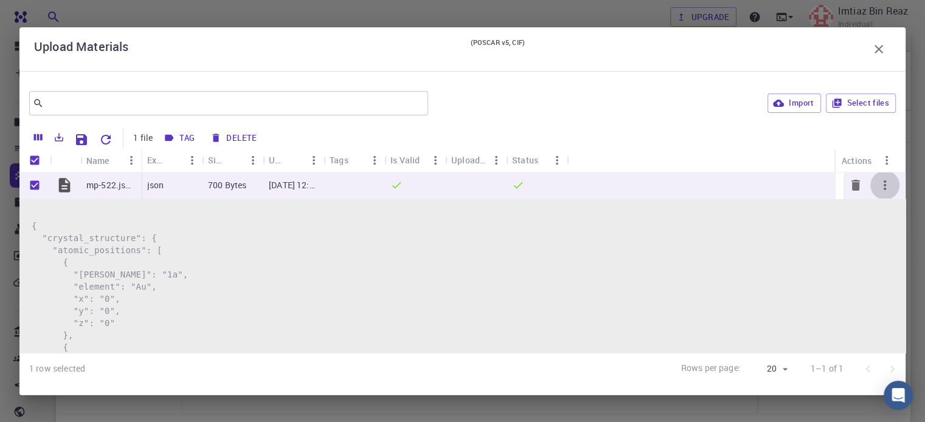
click at [878, 188] on icon "button" at bounding box center [884, 185] width 15 height 15
click at [901, 315] on div at bounding box center [462, 211] width 925 height 422
click at [472, 180] on div at bounding box center [475, 186] width 61 height 27
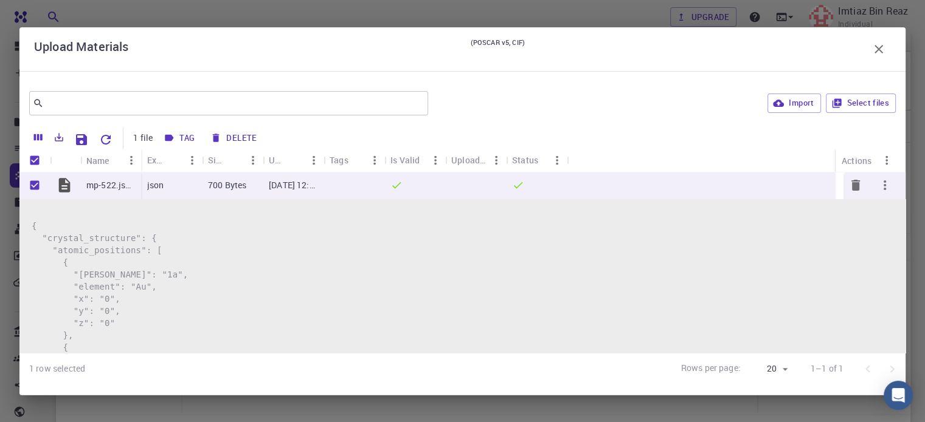
click at [472, 180] on div at bounding box center [475, 186] width 61 height 27
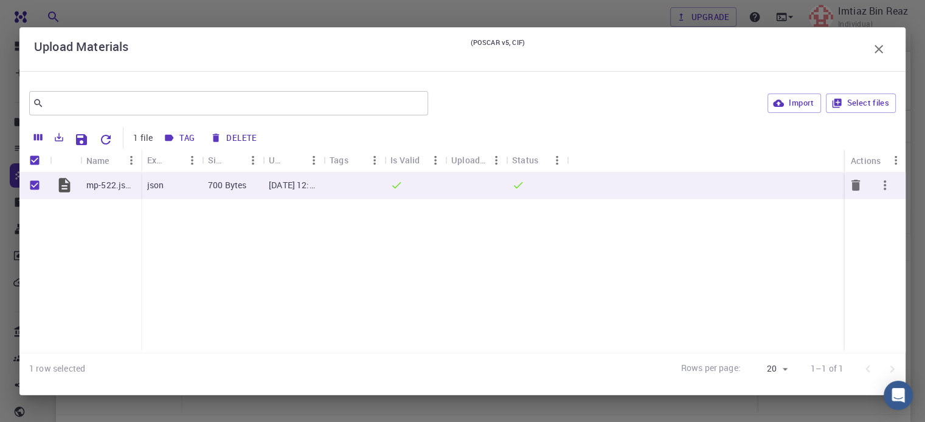
click at [472, 180] on div at bounding box center [475, 186] width 61 height 27
click at [783, 102] on icon "button" at bounding box center [778, 103] width 11 height 11
checkbox input "false"
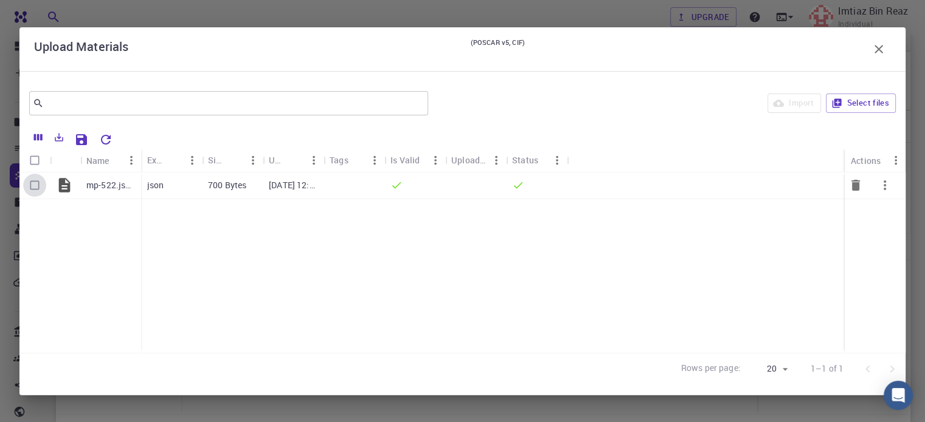
click at [32, 185] on input "Select row" at bounding box center [34, 185] width 23 height 23
checkbox input "true"
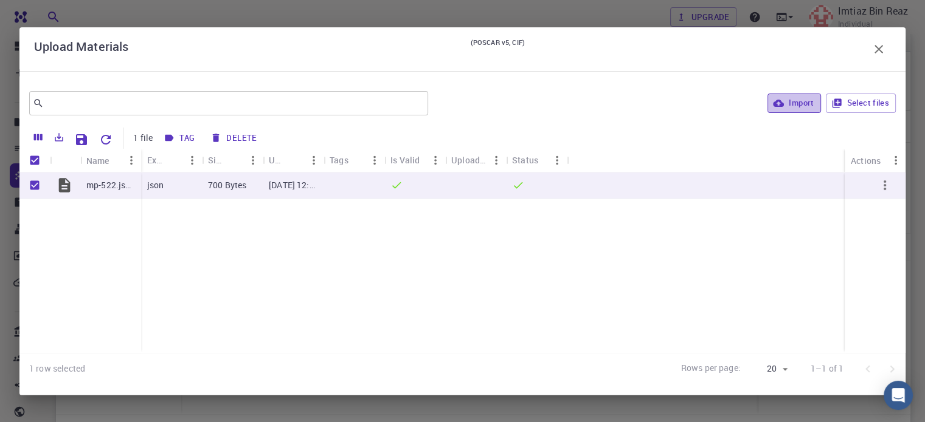
click at [796, 102] on button "Import" at bounding box center [793, 103] width 53 height 19
checkbox input "false"
